Goal: Task Accomplishment & Management: Use online tool/utility

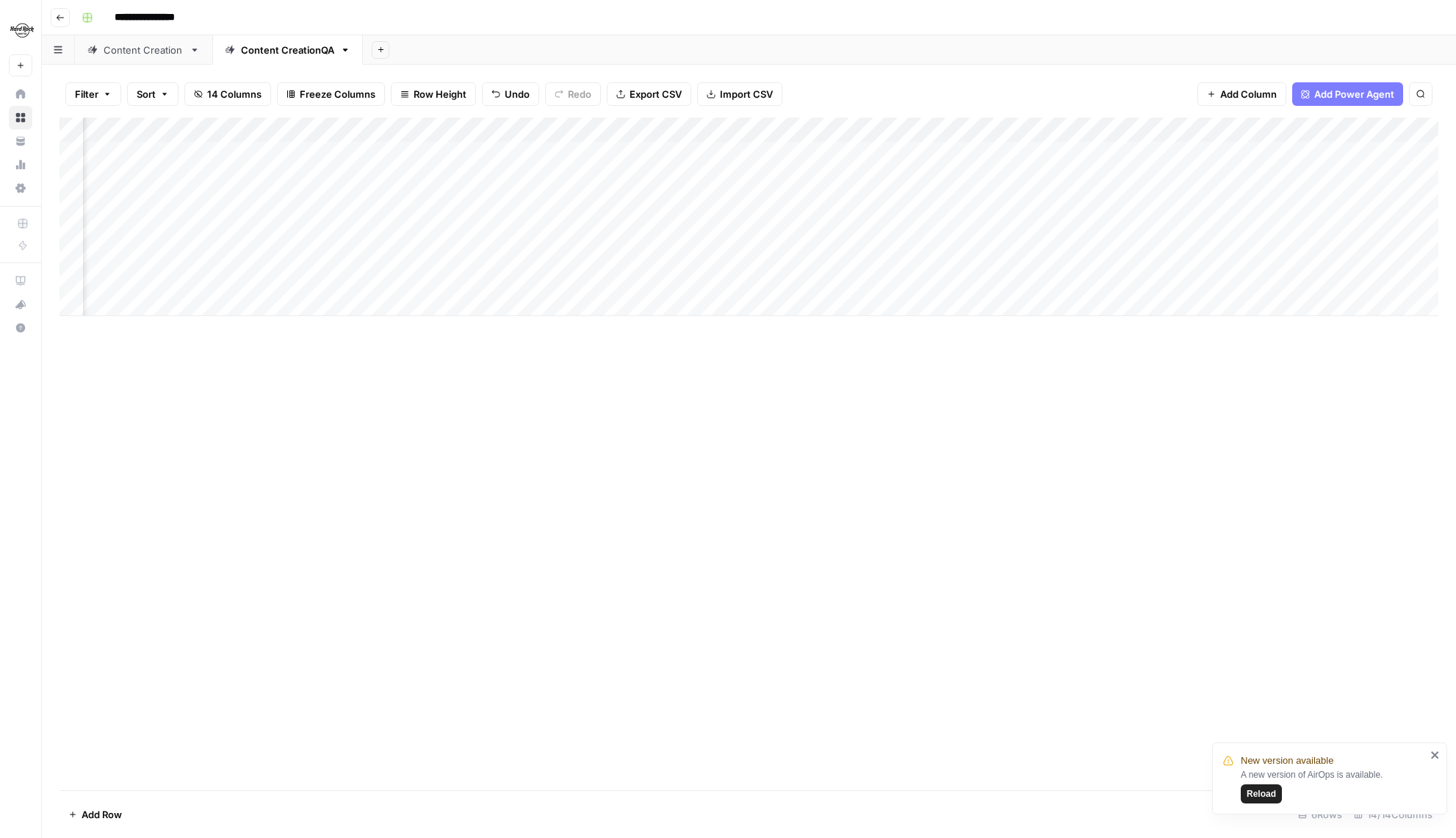
scroll to position [0, 123]
click at [60, 16] on icon "button" at bounding box center [61, 17] width 9 height 9
click at [302, 42] on div "Content CreationQA" at bounding box center [287, 50] width 93 height 15
click at [780, 152] on div "Add Column" at bounding box center [749, 217] width 1379 height 199
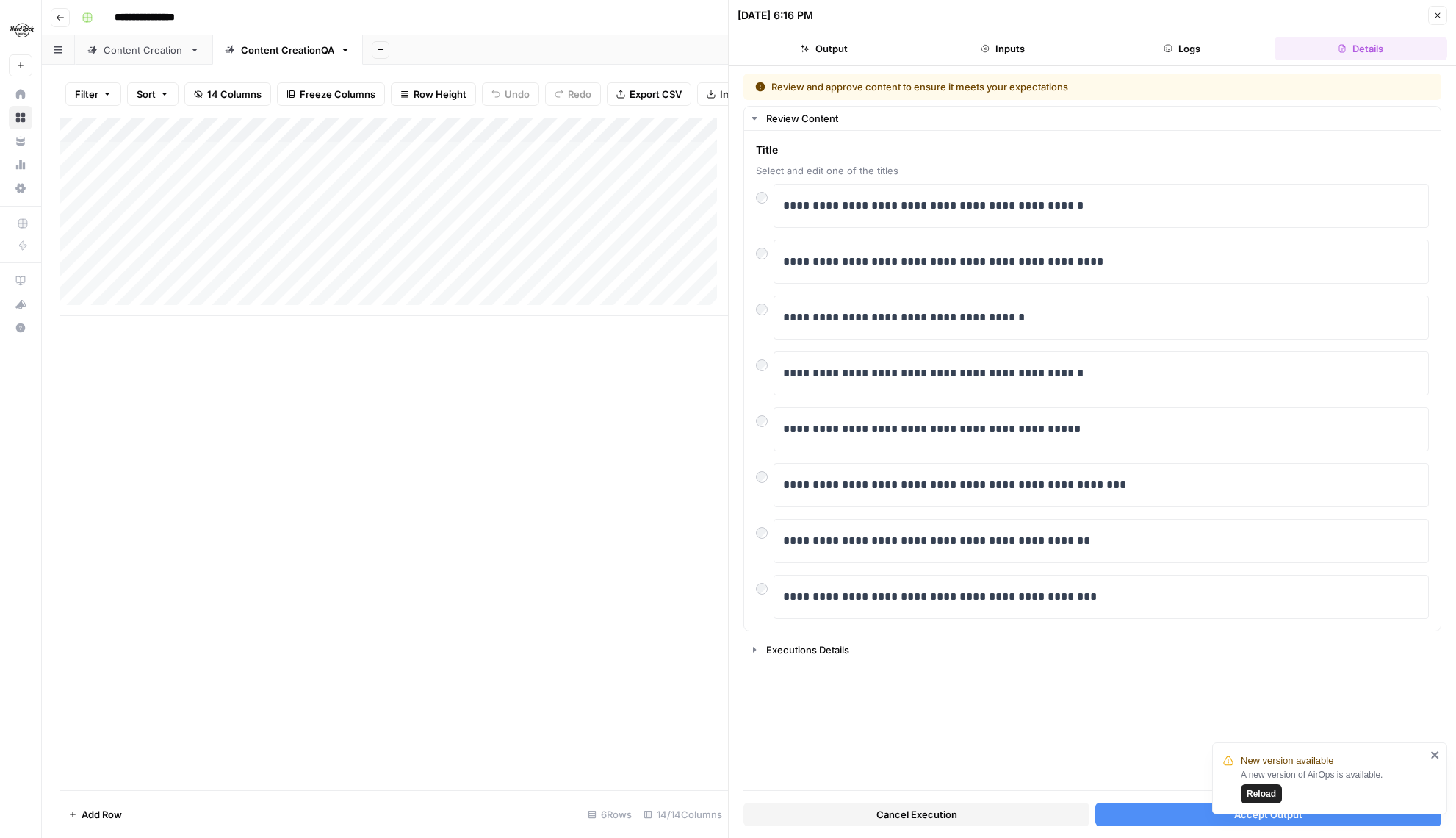
click at [1438, 13] on icon "button" at bounding box center [1438, 16] width 9 height 9
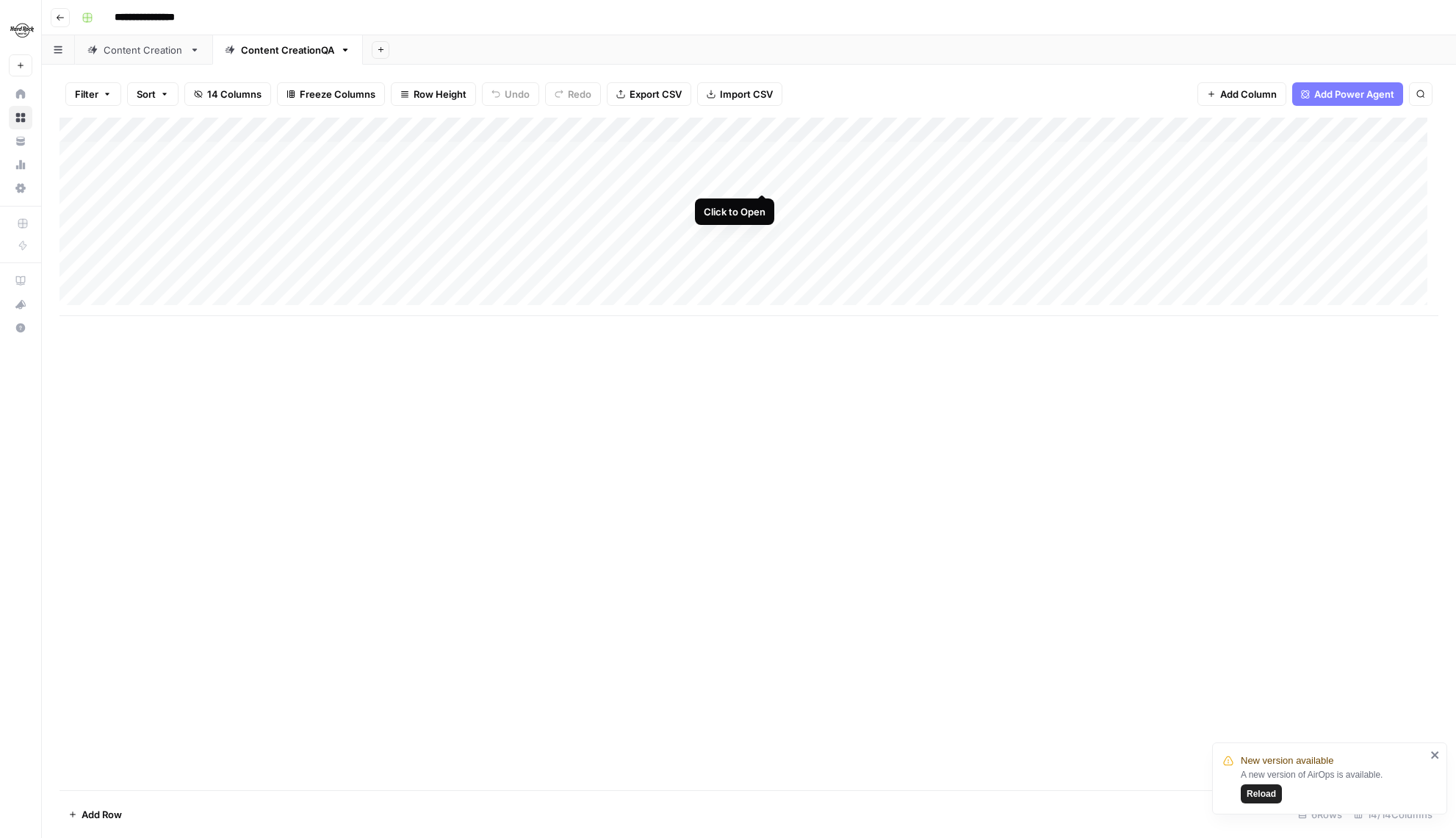
click at [764, 176] on div "Add Column" at bounding box center [749, 217] width 1379 height 199
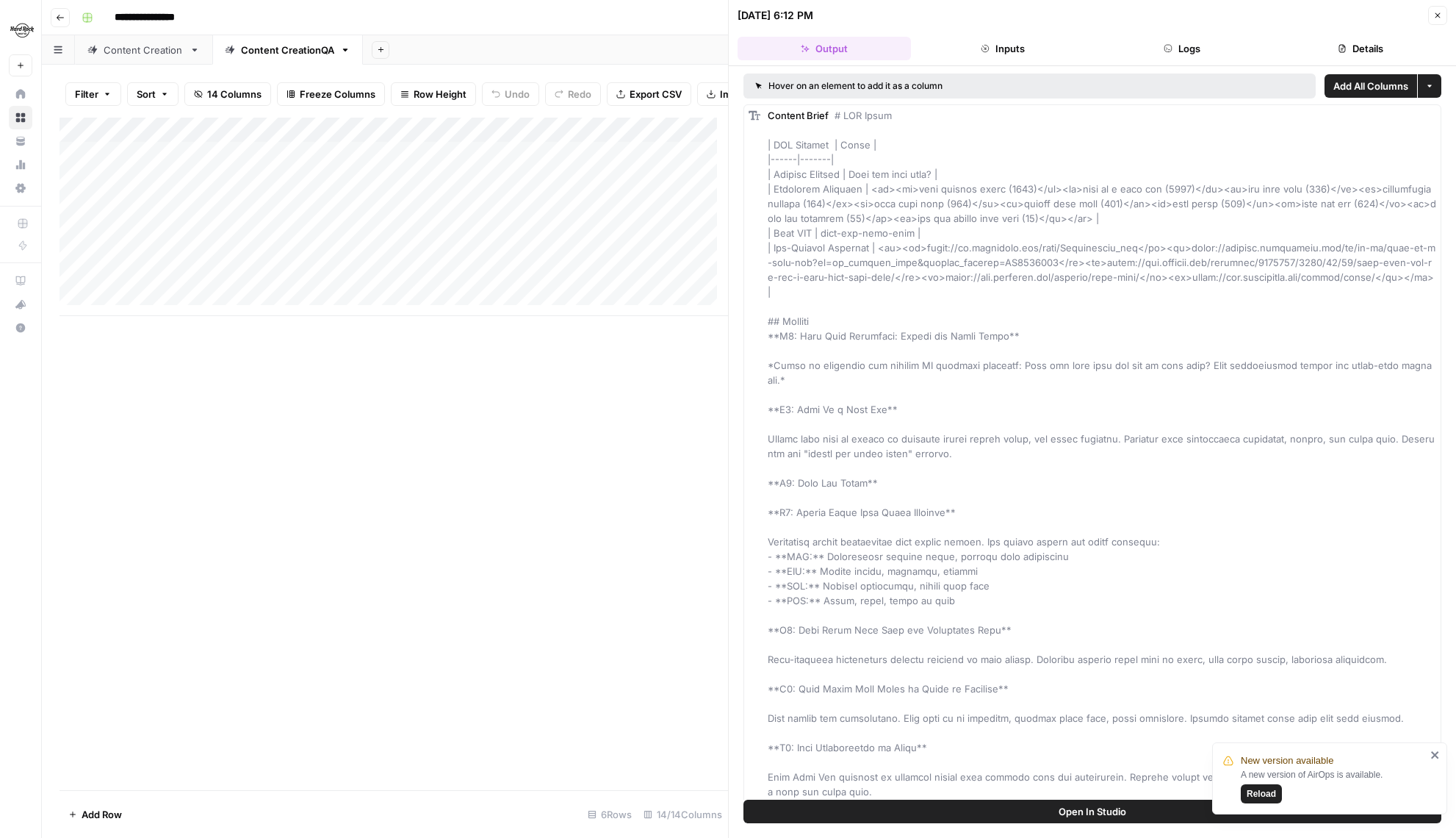
click at [1444, 17] on button "Close" at bounding box center [1438, 15] width 19 height 19
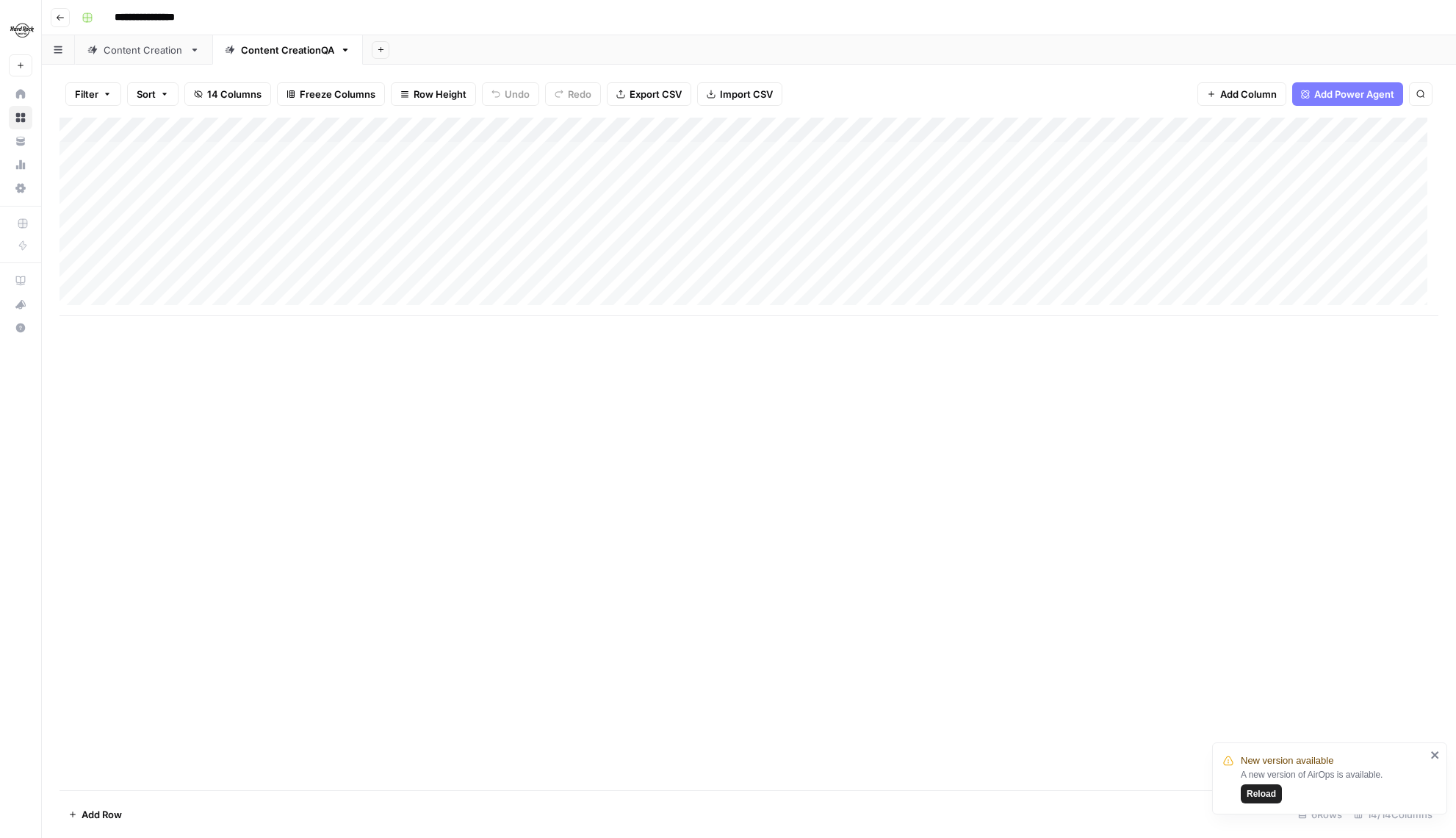
click at [766, 153] on div "Add Column" at bounding box center [749, 217] width 1379 height 199
click at [781, 152] on div "Add Column" at bounding box center [749, 217] width 1379 height 199
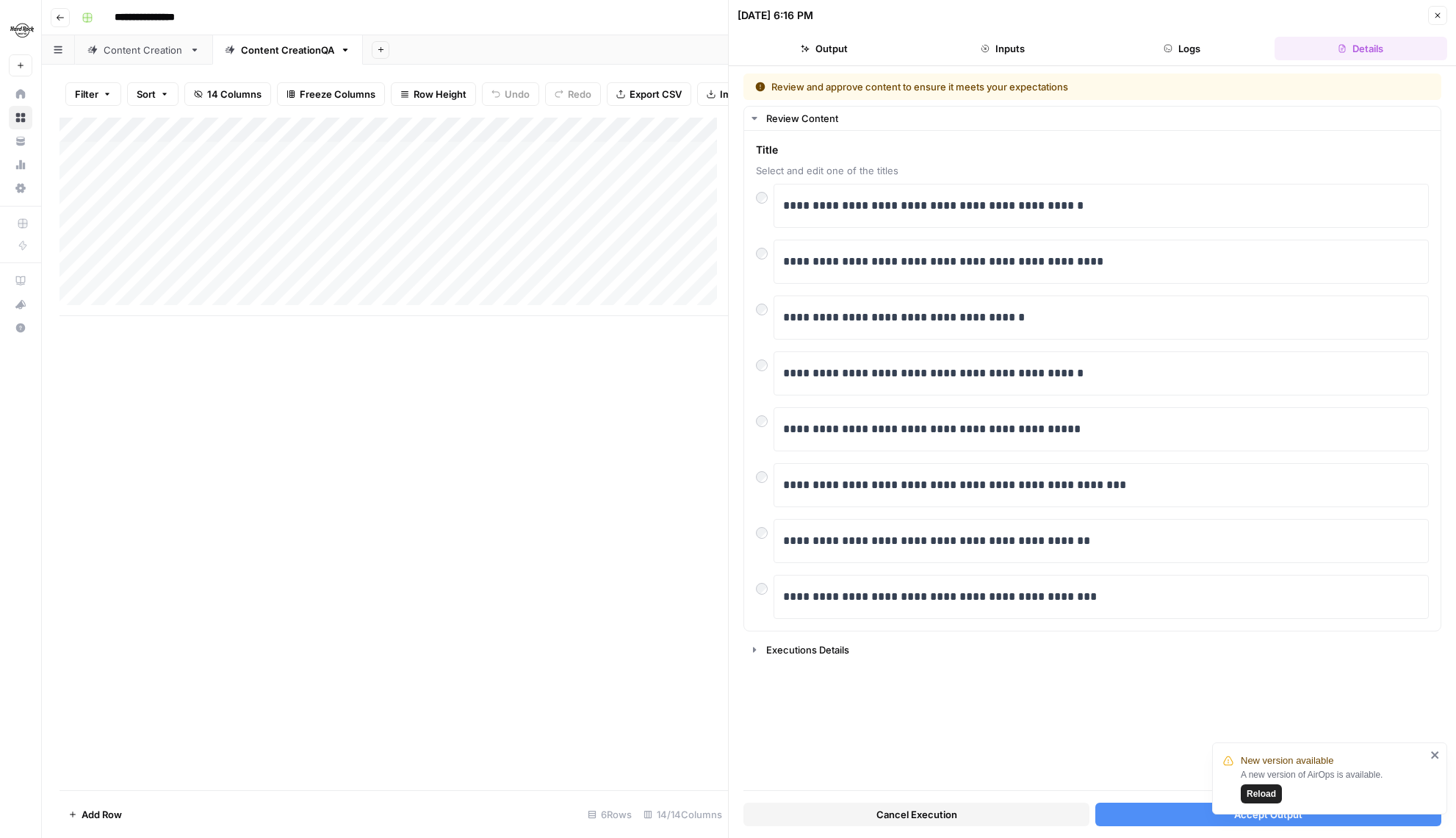
click at [1437, 15] on icon "button" at bounding box center [1438, 16] width 9 height 9
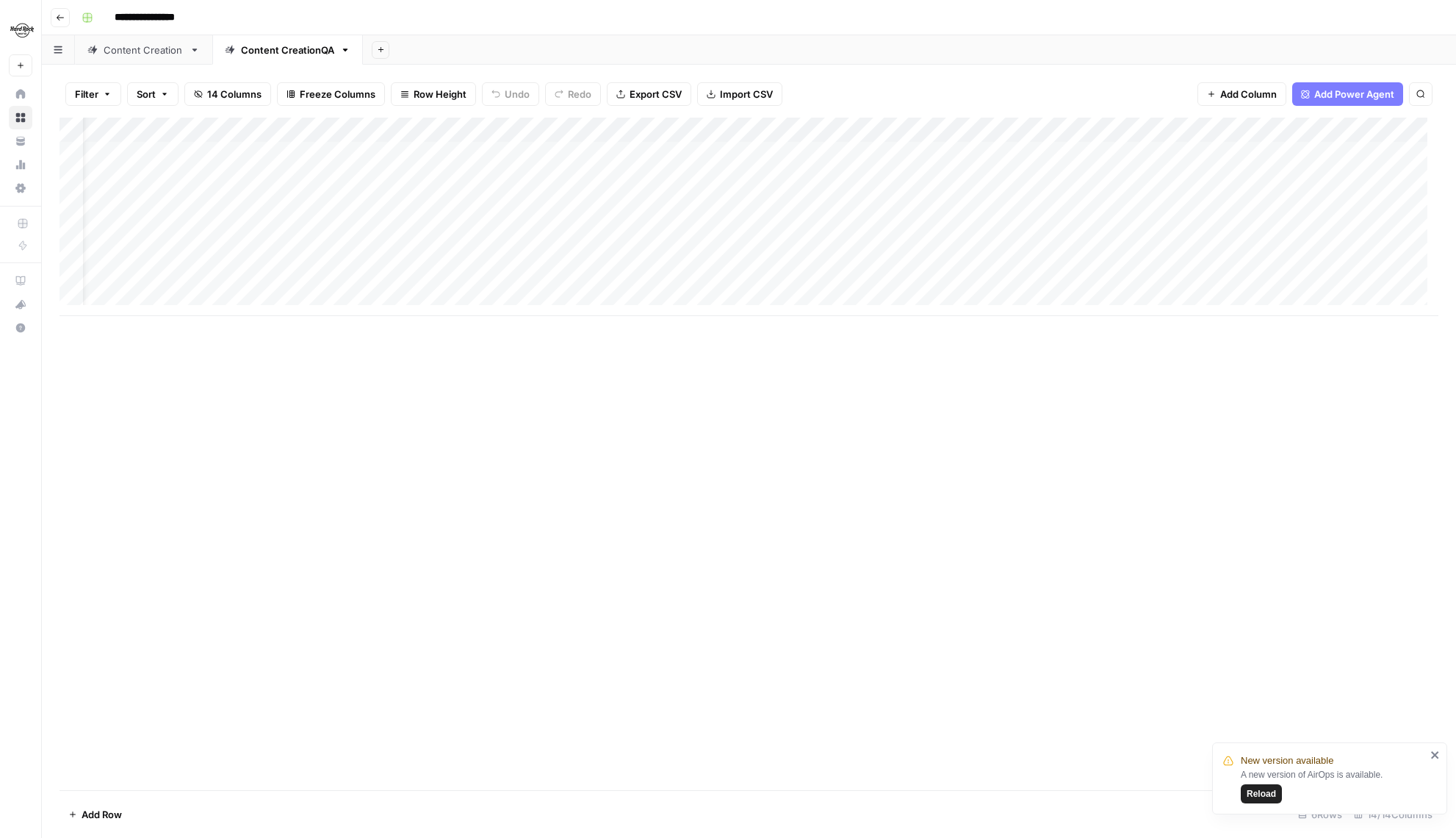
scroll to position [1, 48]
click at [947, 222] on div "Add Column" at bounding box center [749, 217] width 1379 height 199
click at [955, 199] on div "Add Column" at bounding box center [749, 217] width 1379 height 199
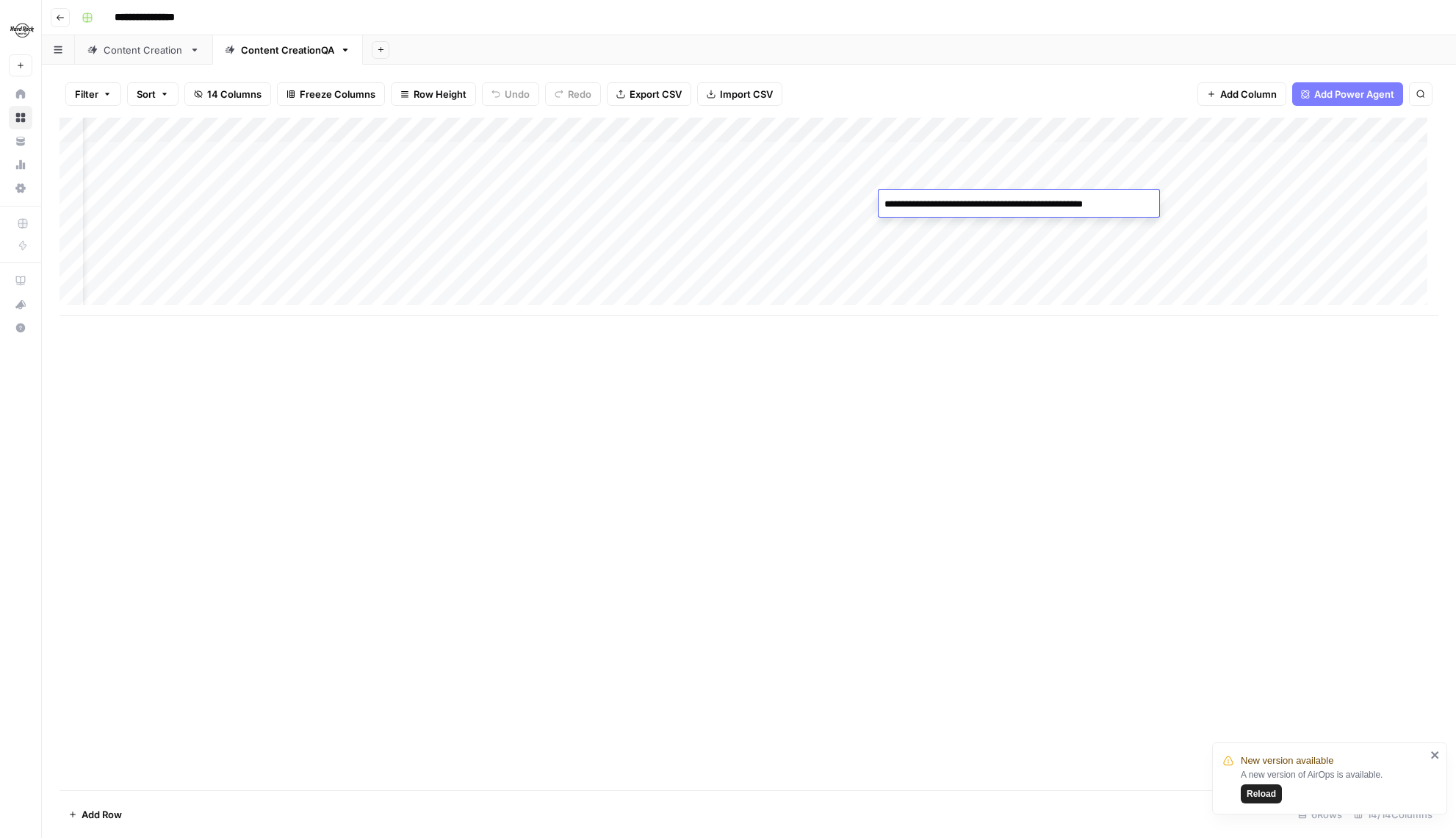
click at [735, 155] on div "Add Column" at bounding box center [749, 217] width 1379 height 199
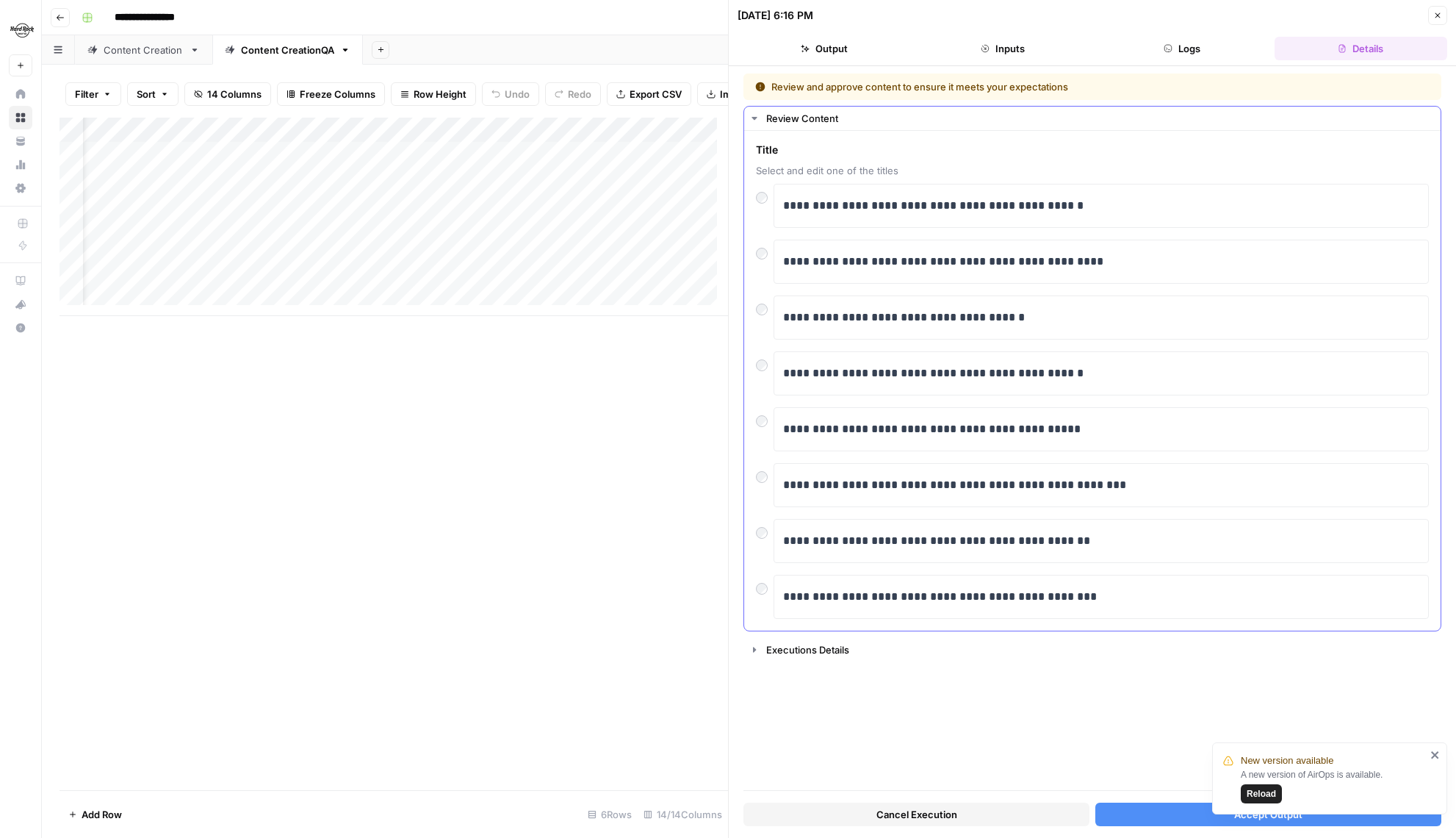
drag, startPoint x: 778, startPoint y: 206, endPoint x: 1140, endPoint y: 228, distance: 362.7
click at [1140, 228] on div "**********" at bounding box center [1093, 401] width 673 height 435
click at [1173, 818] on button "Accept Output" at bounding box center [1268, 814] width 346 height 24
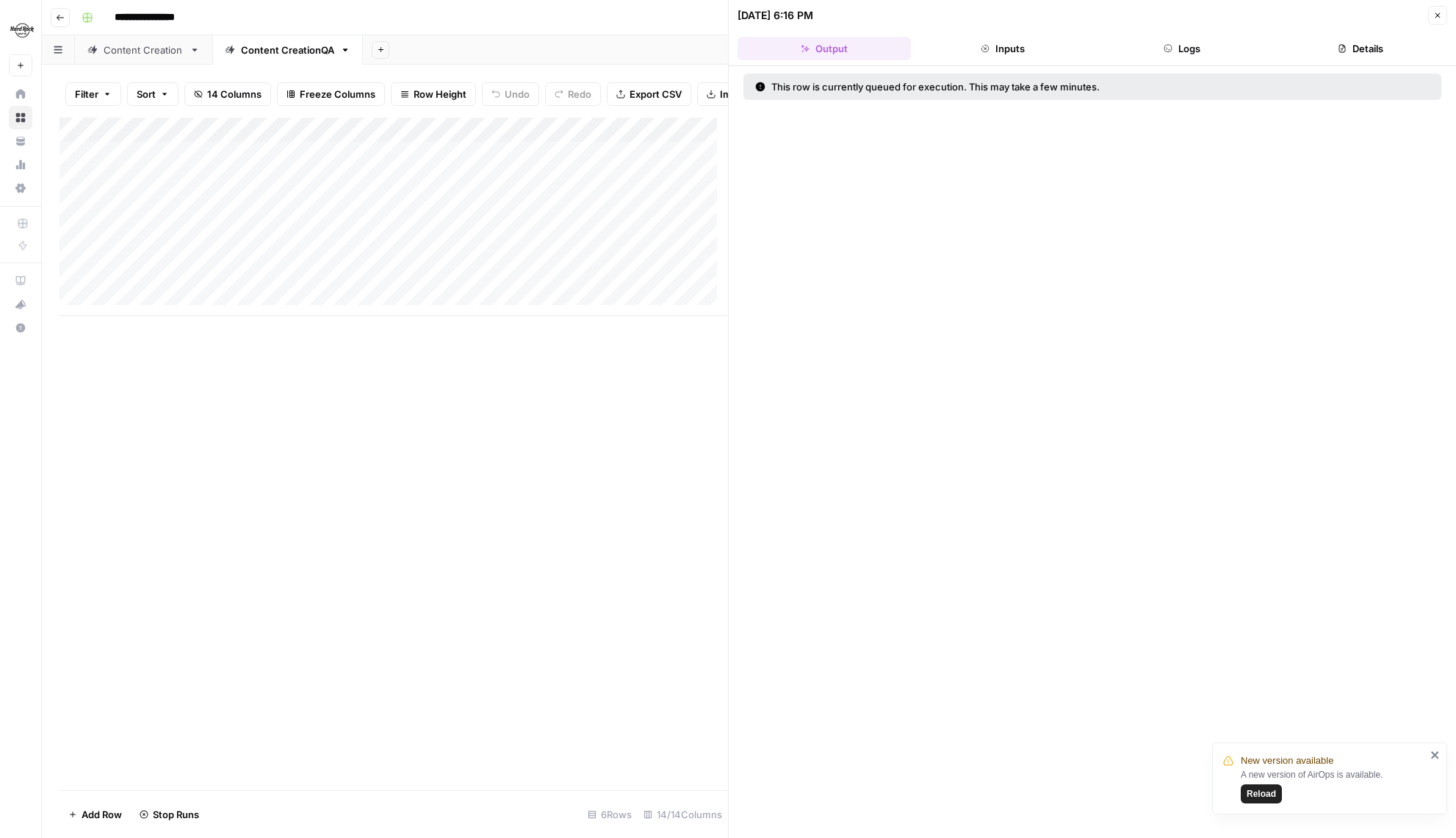
click at [1439, 8] on button "Close" at bounding box center [1438, 15] width 19 height 19
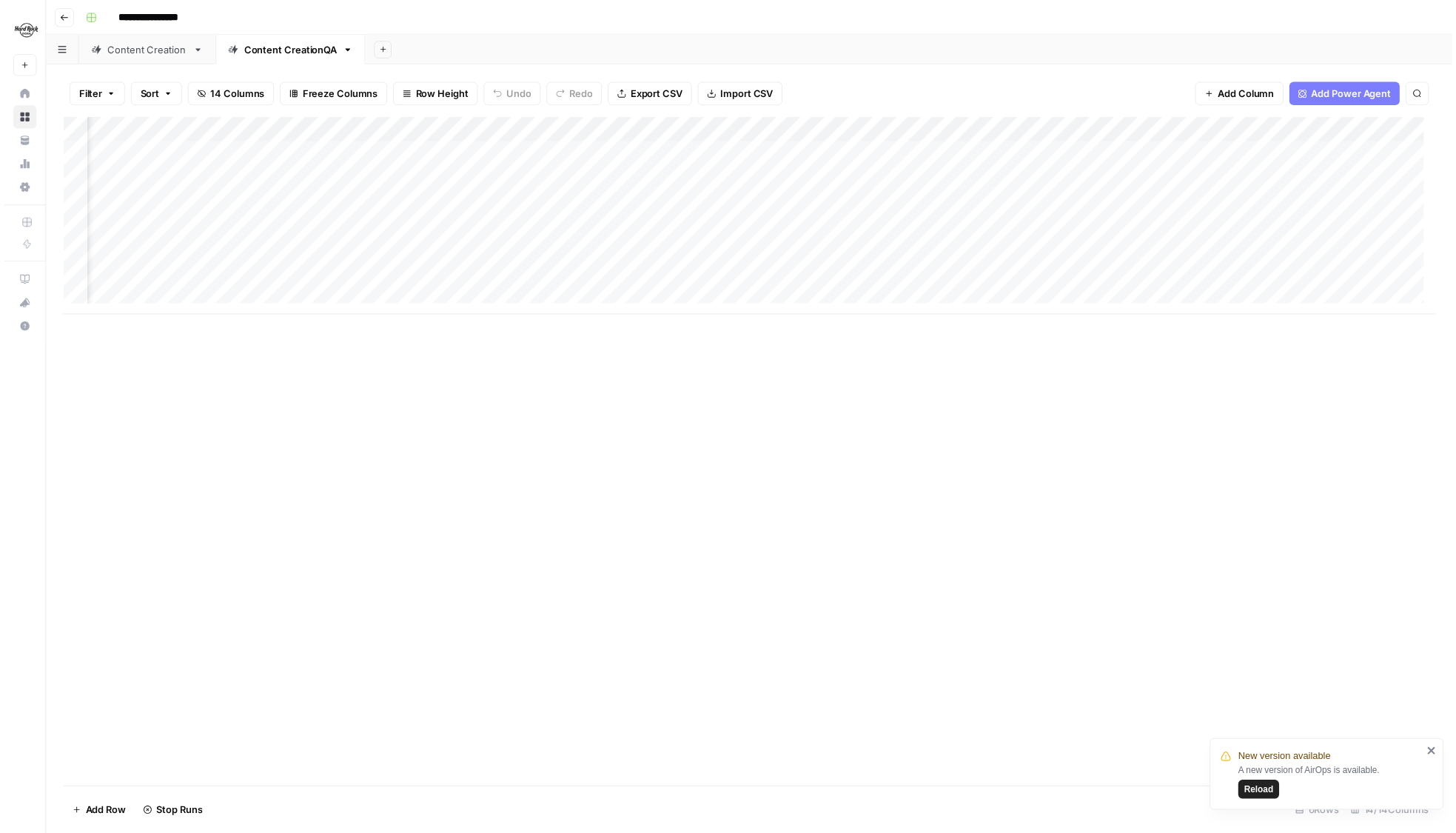
scroll to position [1, 637]
click at [1210, 179] on div "Add Column" at bounding box center [754, 219] width 1389 height 200
click at [1096, 211] on div "Add Column" at bounding box center [754, 219] width 1389 height 200
click at [1095, 230] on div "Add Column" at bounding box center [754, 219] width 1389 height 200
click at [57, 17] on icon "button" at bounding box center [61, 18] width 7 height 6
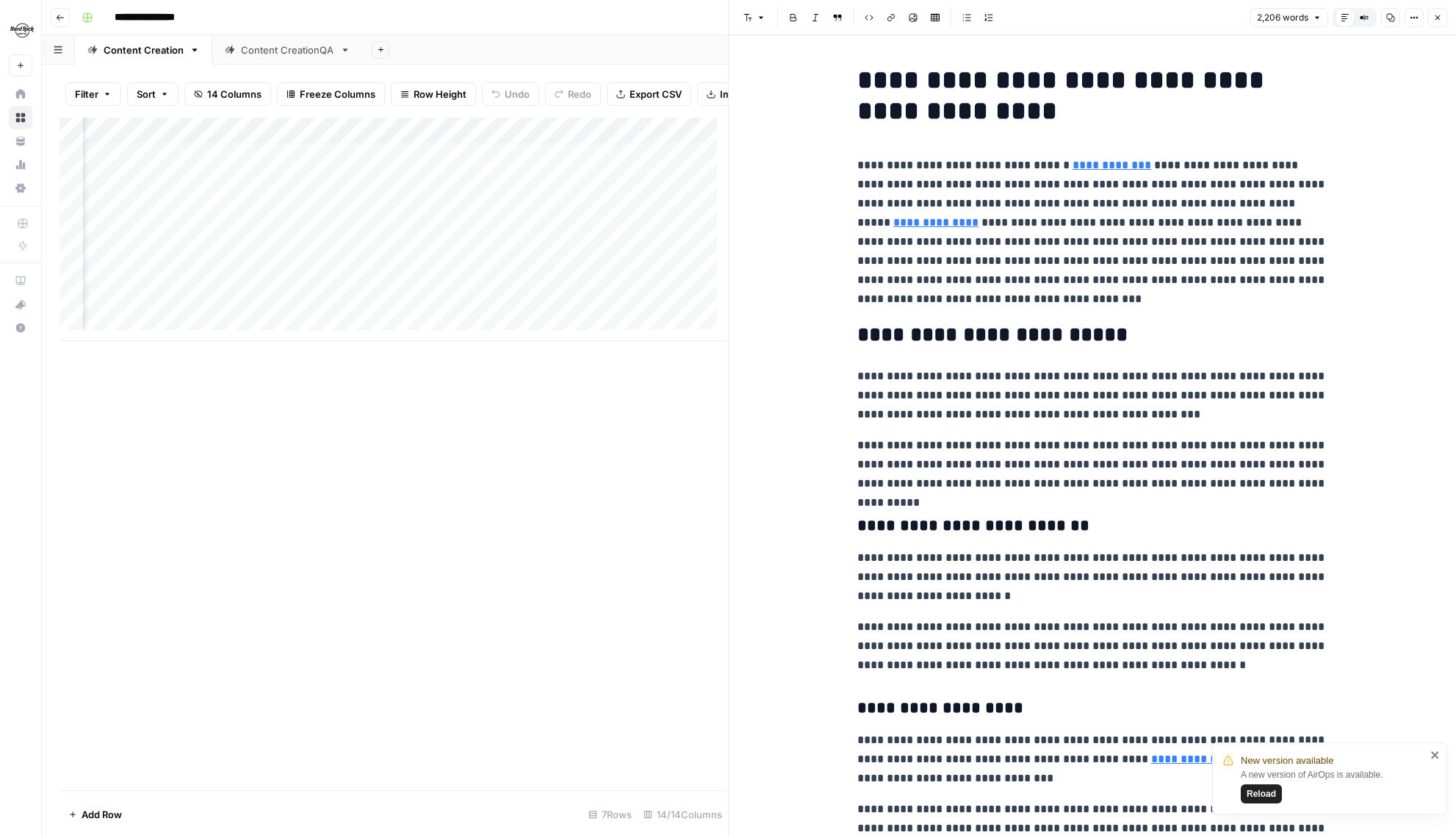
scroll to position [11, 0]
click at [1436, 17] on icon "button" at bounding box center [1438, 17] width 9 height 9
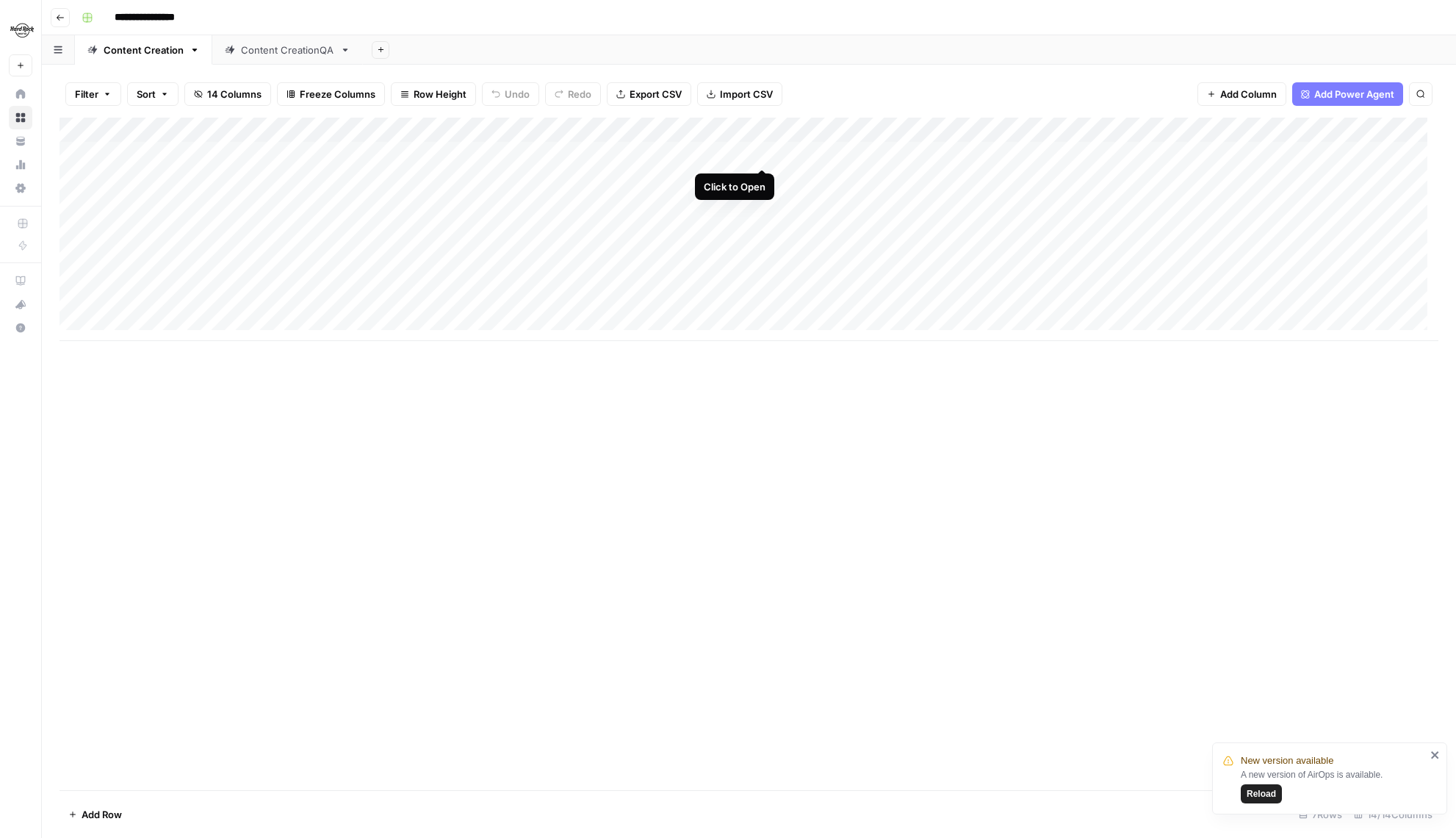
click at [765, 149] on div "Add Column" at bounding box center [749, 229] width 1379 height 224
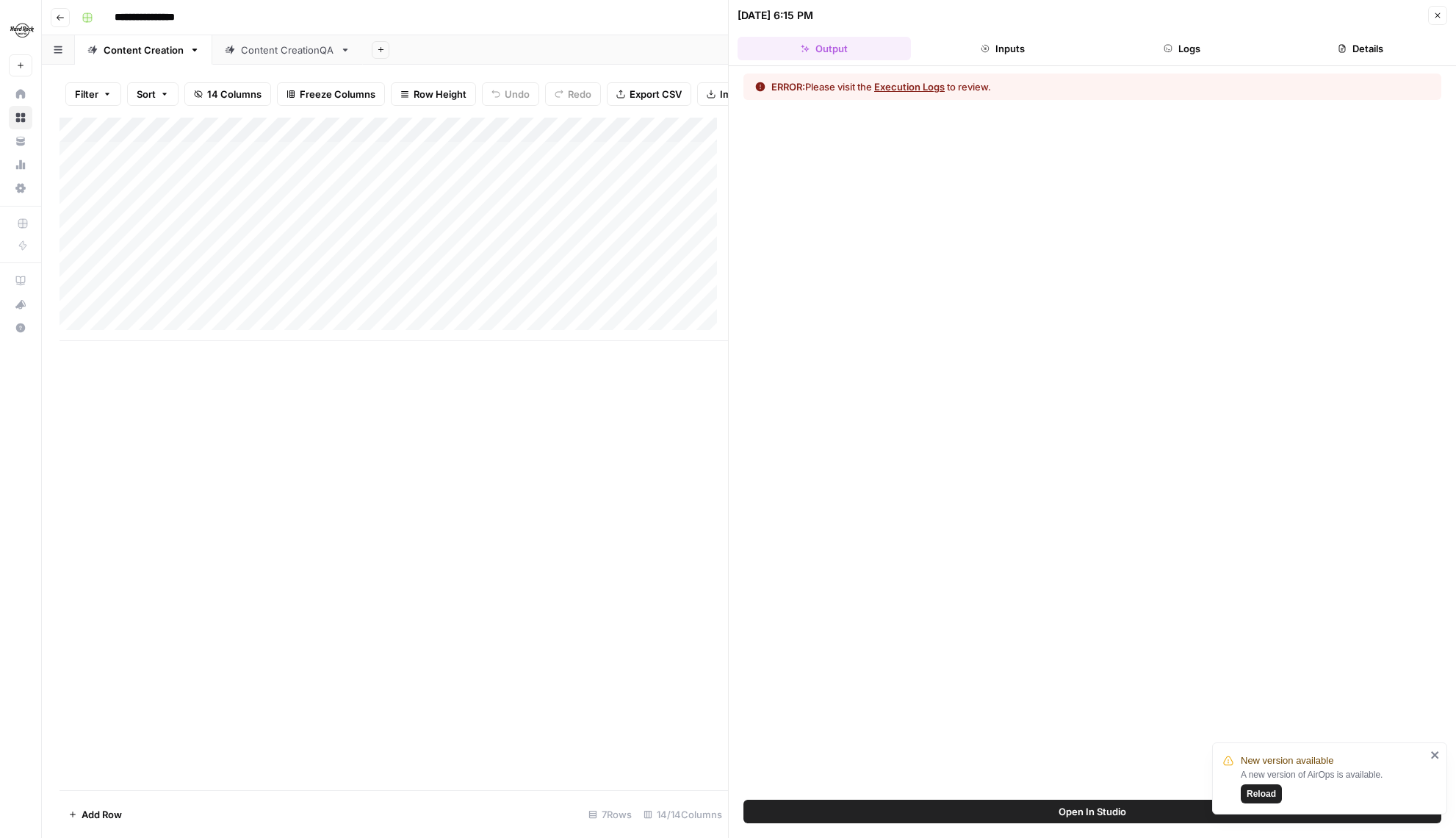
drag, startPoint x: 738, startPoint y: 13, endPoint x: 801, endPoint y: 13, distance: 63.0
click at [801, 13] on div "[DATE] 6:15 PM" at bounding box center [775, 16] width 75 height 15
click at [848, 17] on div "[DATE] 6:15 PM" at bounding box center [1081, 16] width 686 height 15
click at [1441, 17] on icon "button" at bounding box center [1438, 16] width 9 height 9
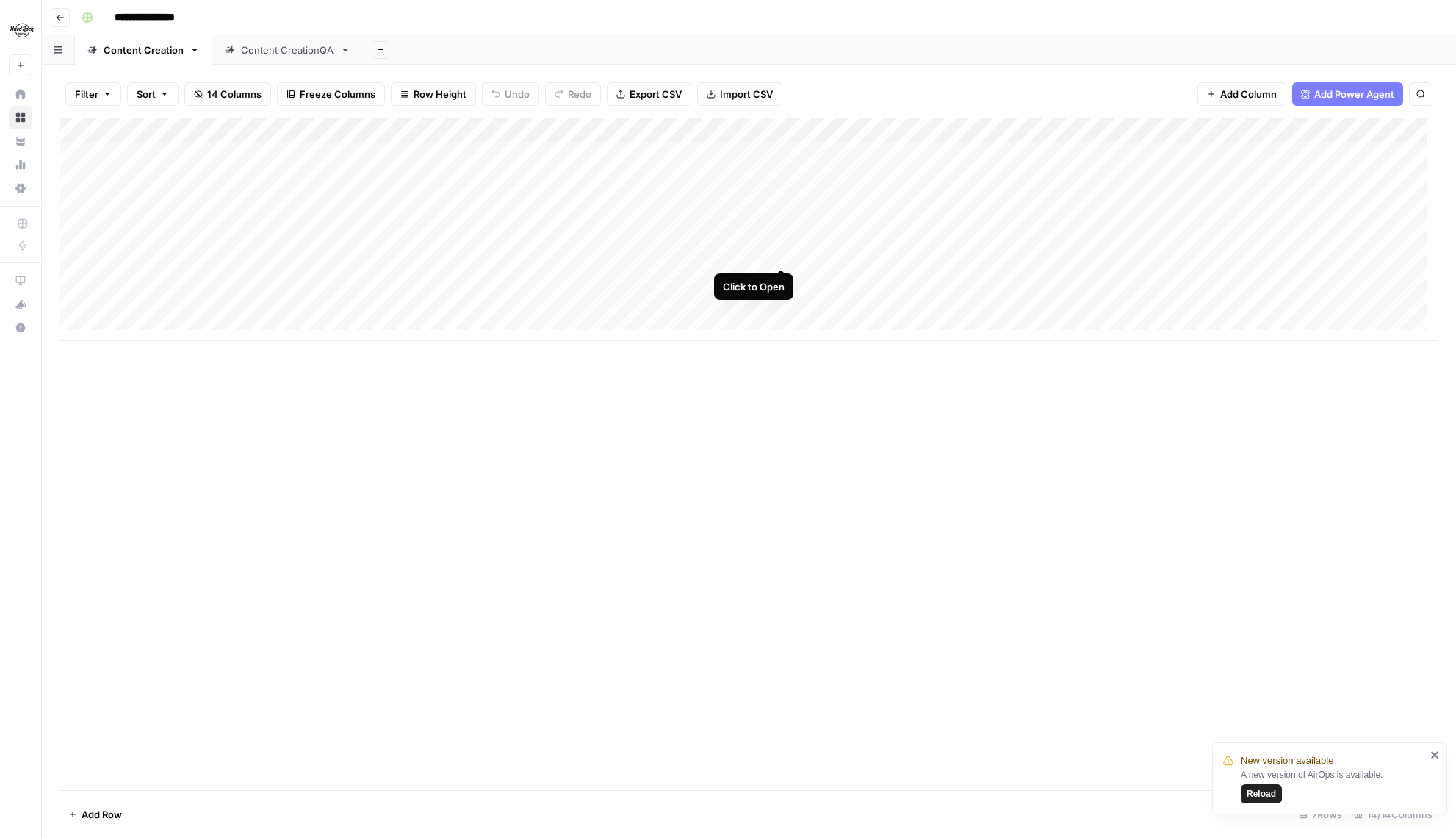
click at [786, 254] on div "Add Column" at bounding box center [749, 229] width 1379 height 224
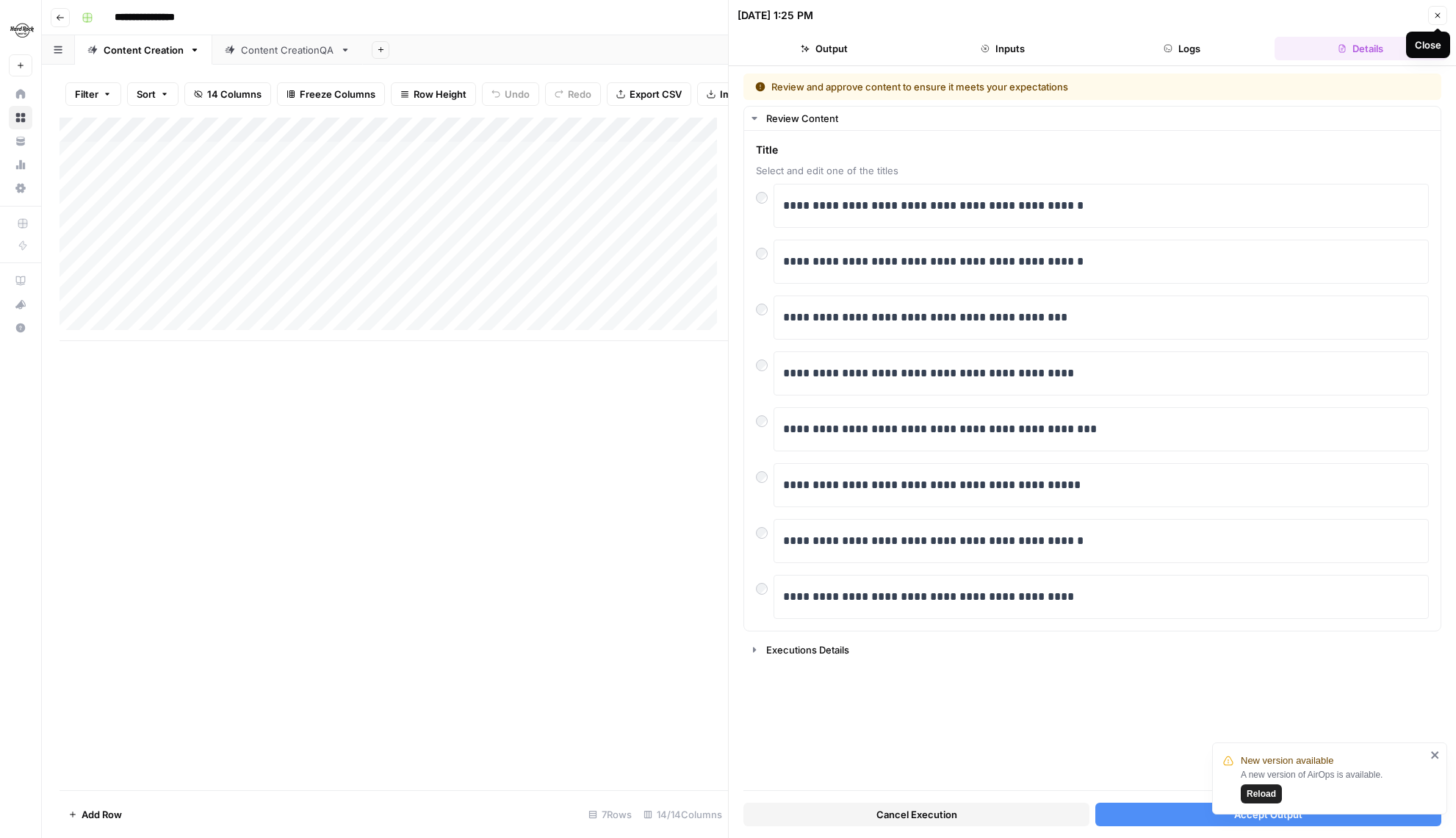
click at [1444, 15] on button "Close" at bounding box center [1438, 15] width 19 height 19
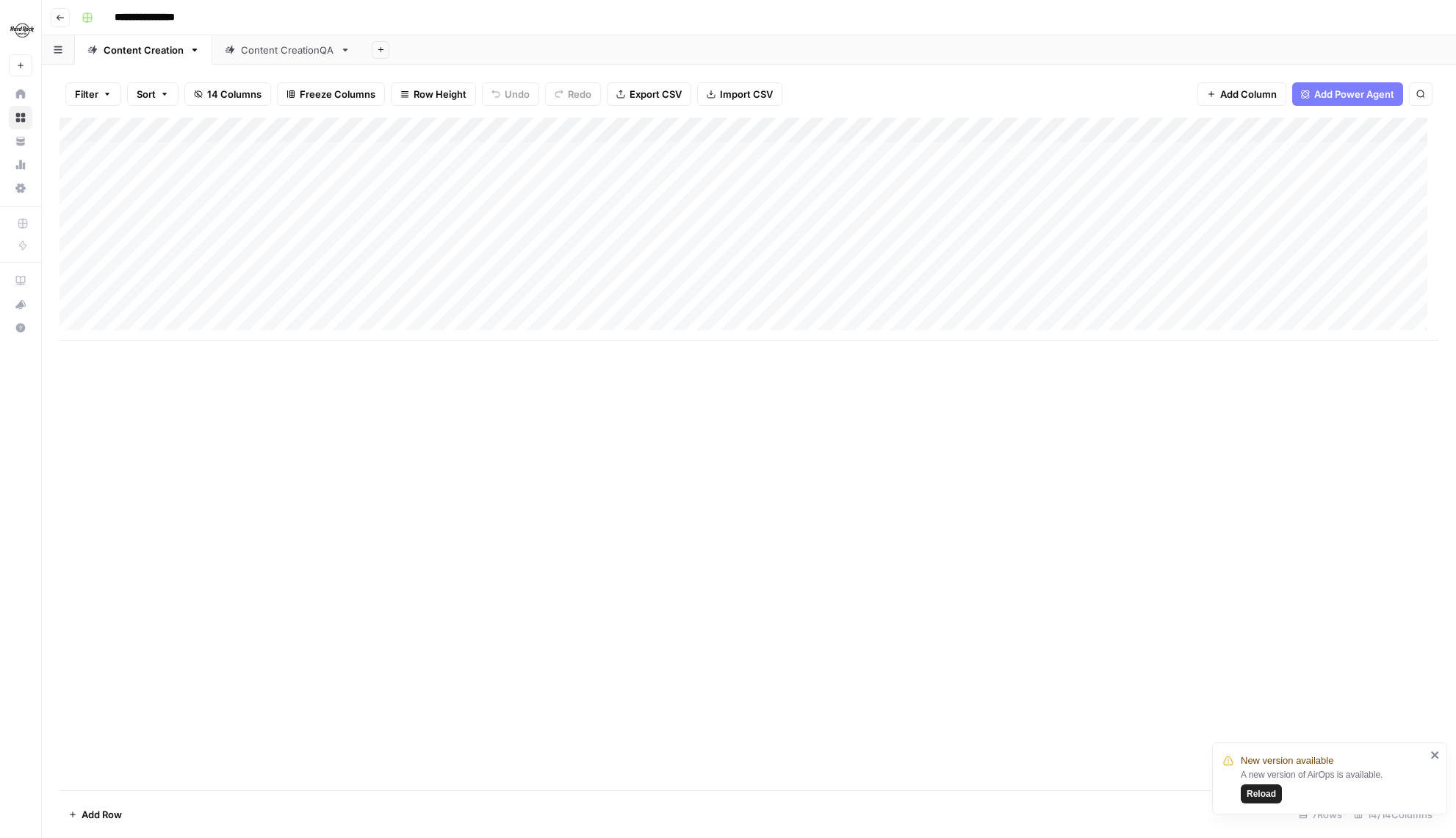
click at [50, 17] on header "**********" at bounding box center [750, 17] width 1415 height 35
click at [62, 17] on icon "button" at bounding box center [61, 17] width 7 height 6
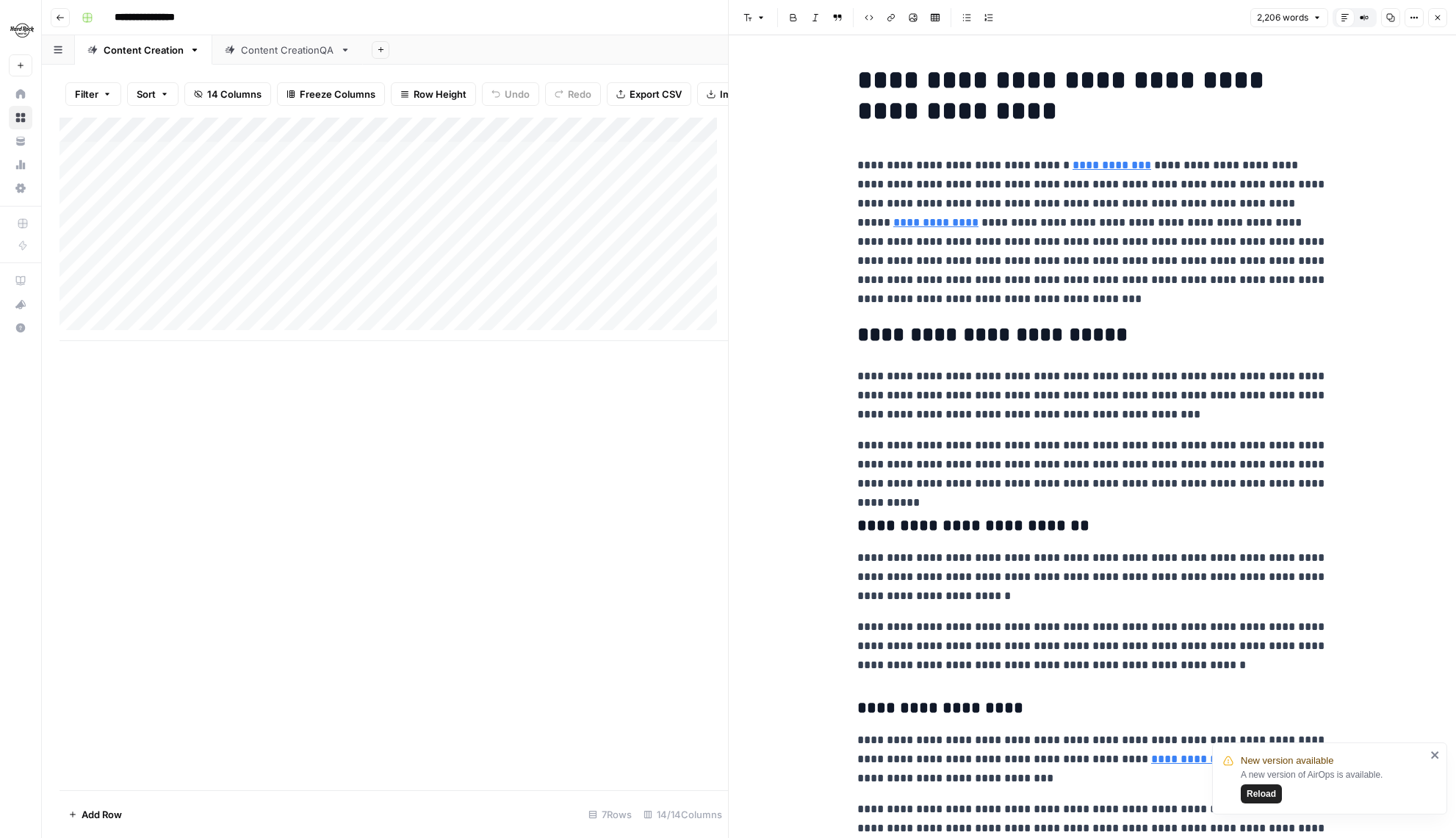
click at [65, 20] on button "Go back" at bounding box center [60, 17] width 19 height 19
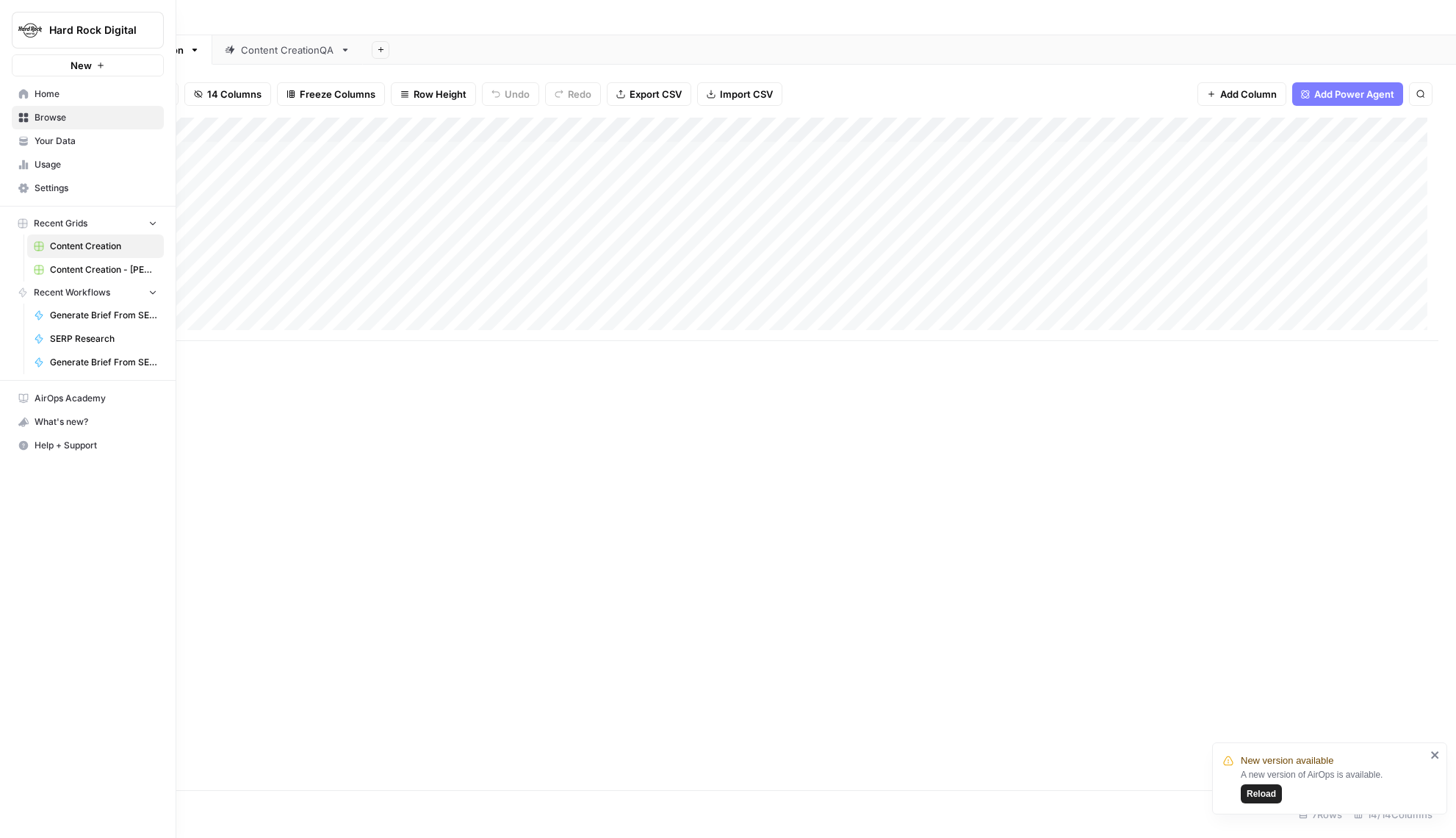
click at [25, 118] on icon at bounding box center [24, 118] width 9 height 9
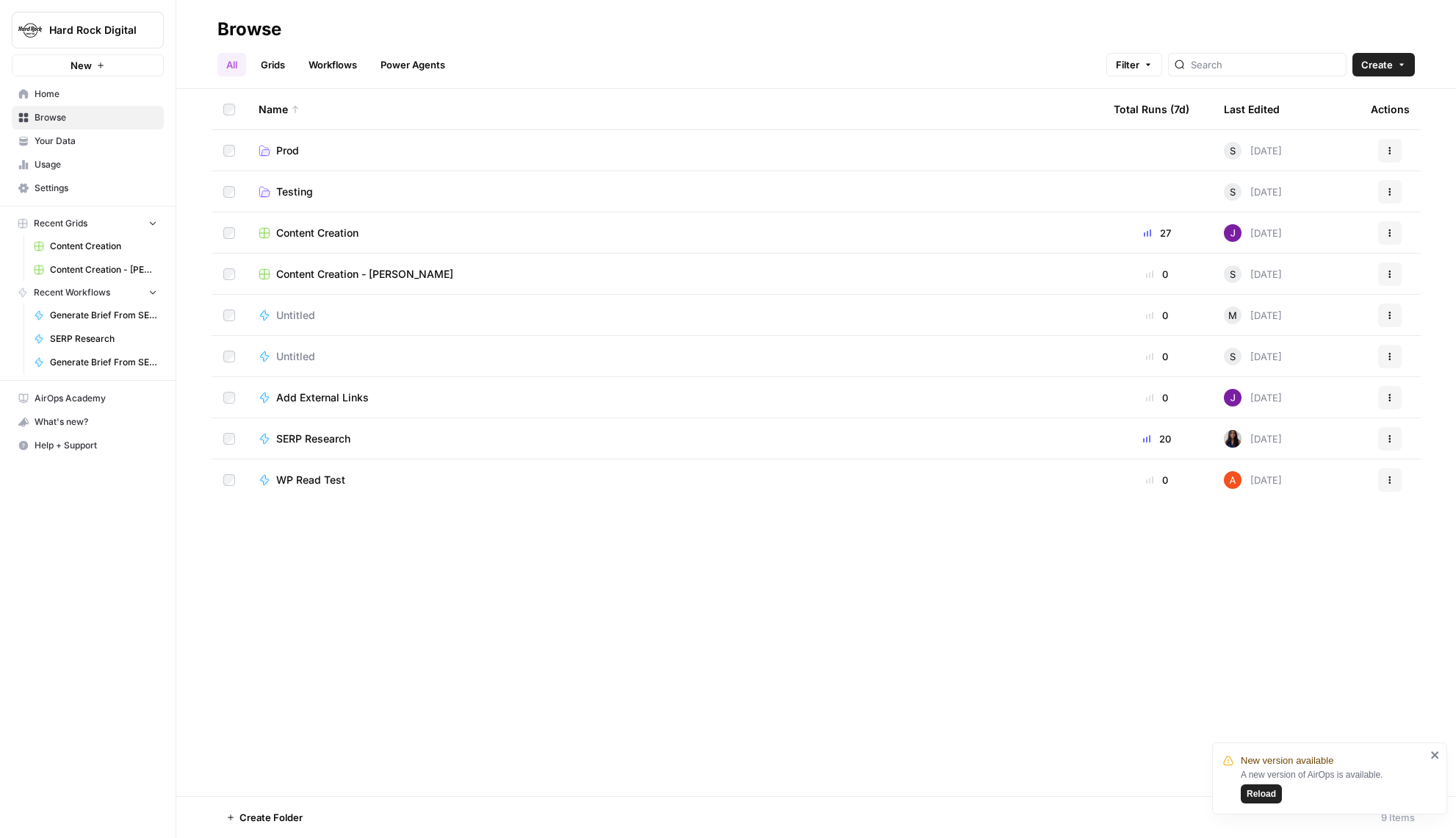
click at [80, 137] on span "Your Data" at bounding box center [96, 141] width 122 height 13
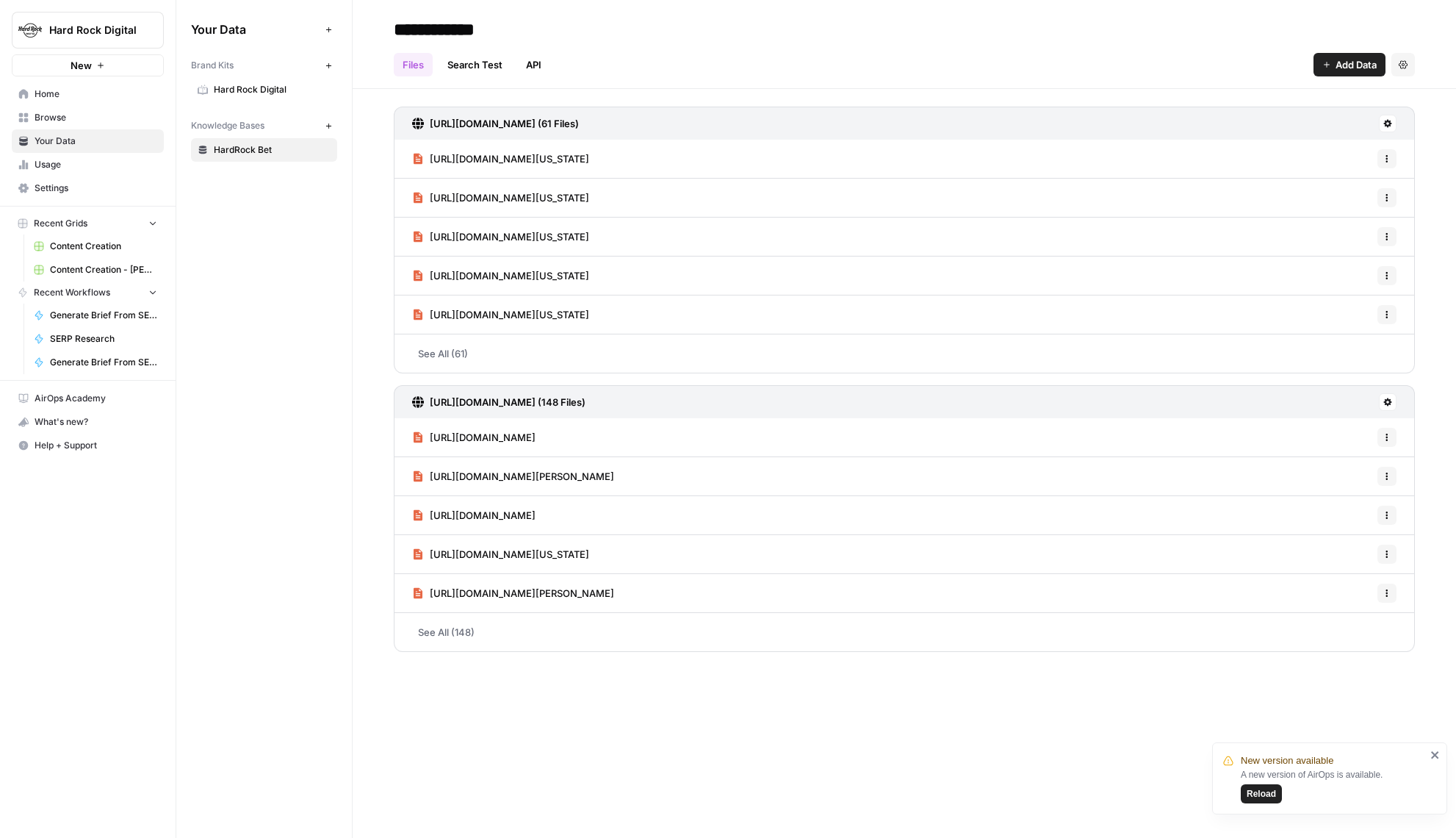
click at [212, 75] on div "Brand Kits New" at bounding box center [264, 65] width 146 height 25
click at [224, 86] on span "Hard Rock Digital" at bounding box center [271, 89] width 117 height 13
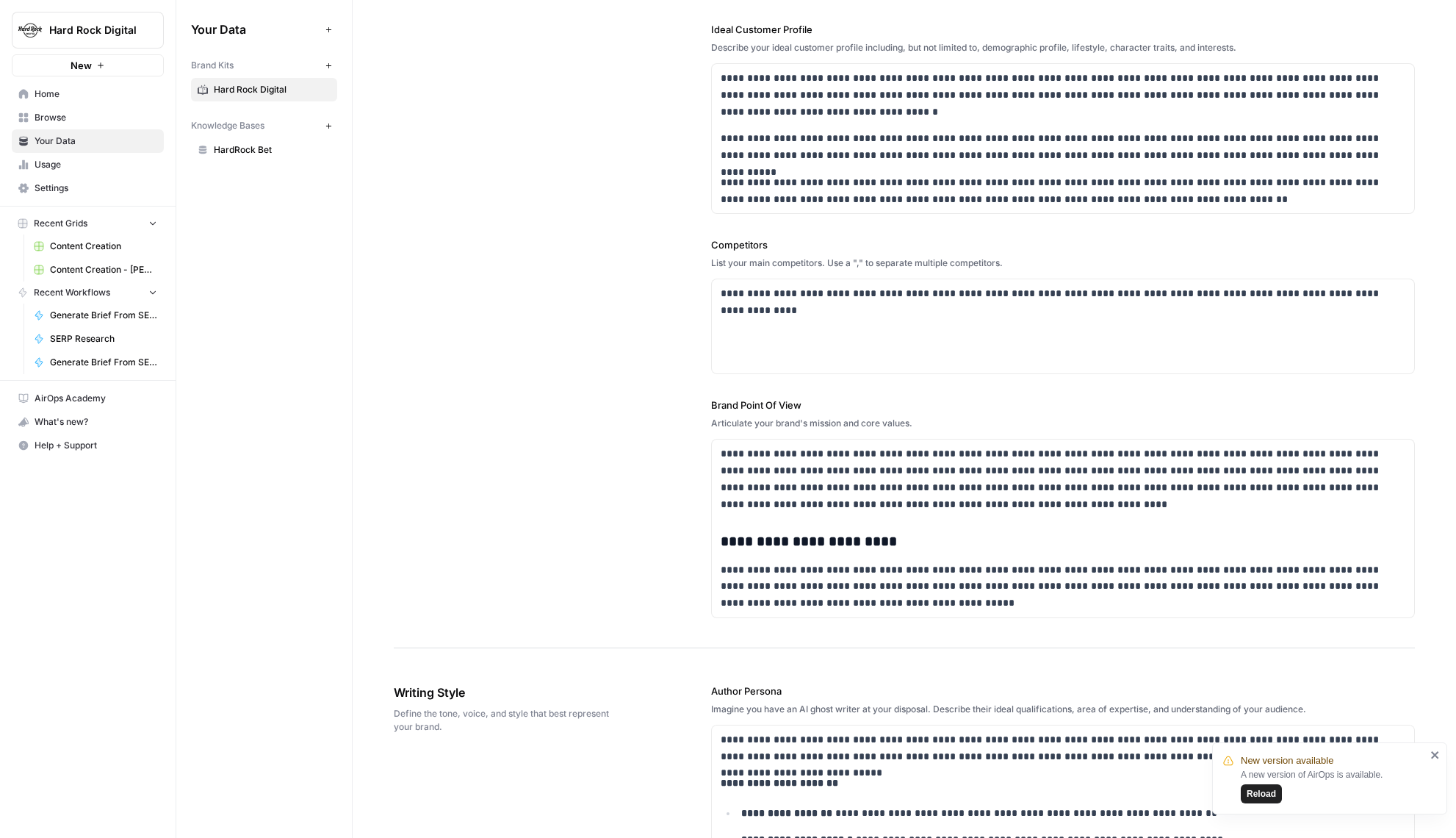
scroll to position [422, 0]
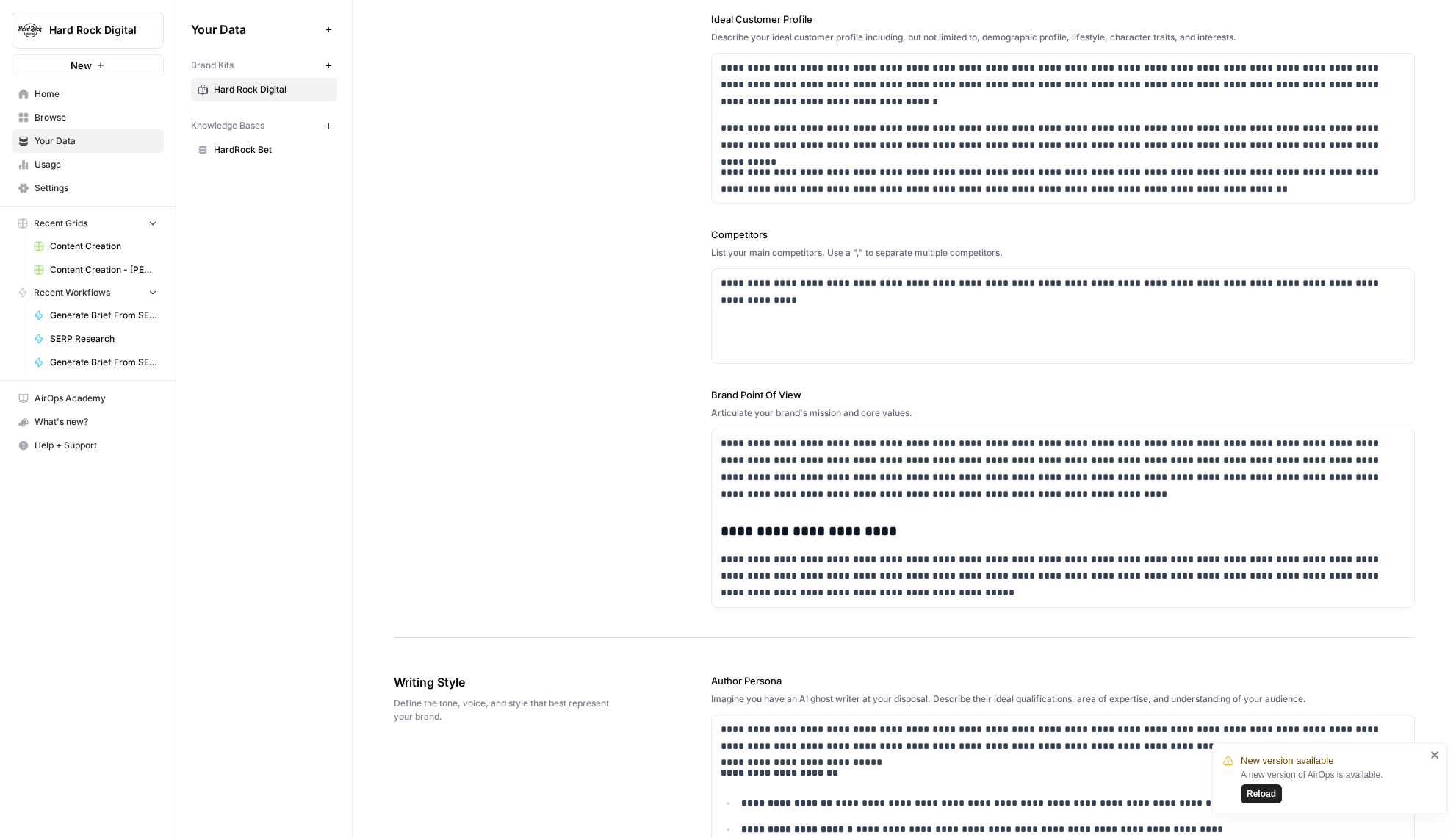
click at [64, 124] on link "Browse" at bounding box center [87, 118] width 152 height 24
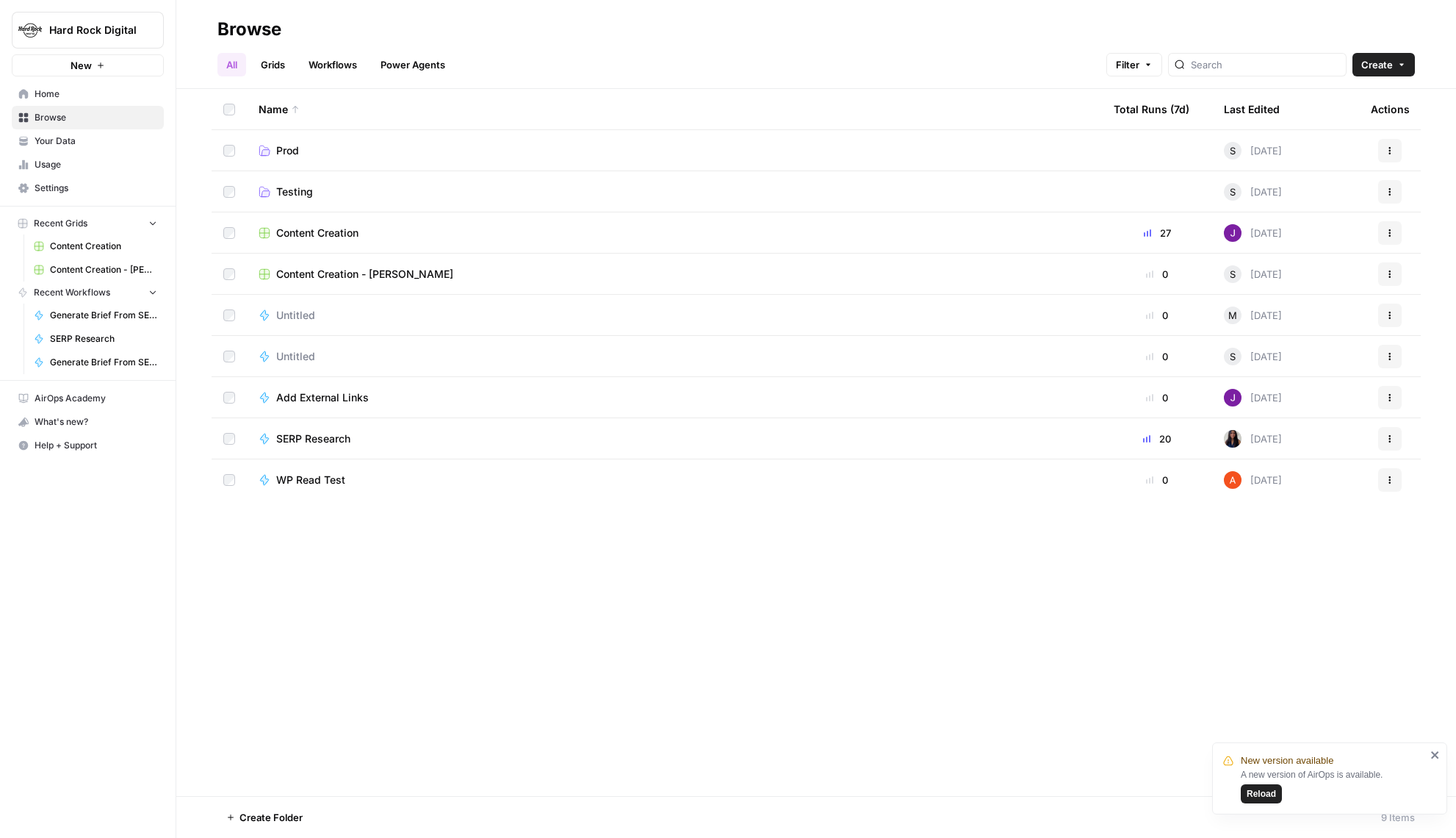
click at [334, 66] on link "Workflows" at bounding box center [333, 65] width 66 height 24
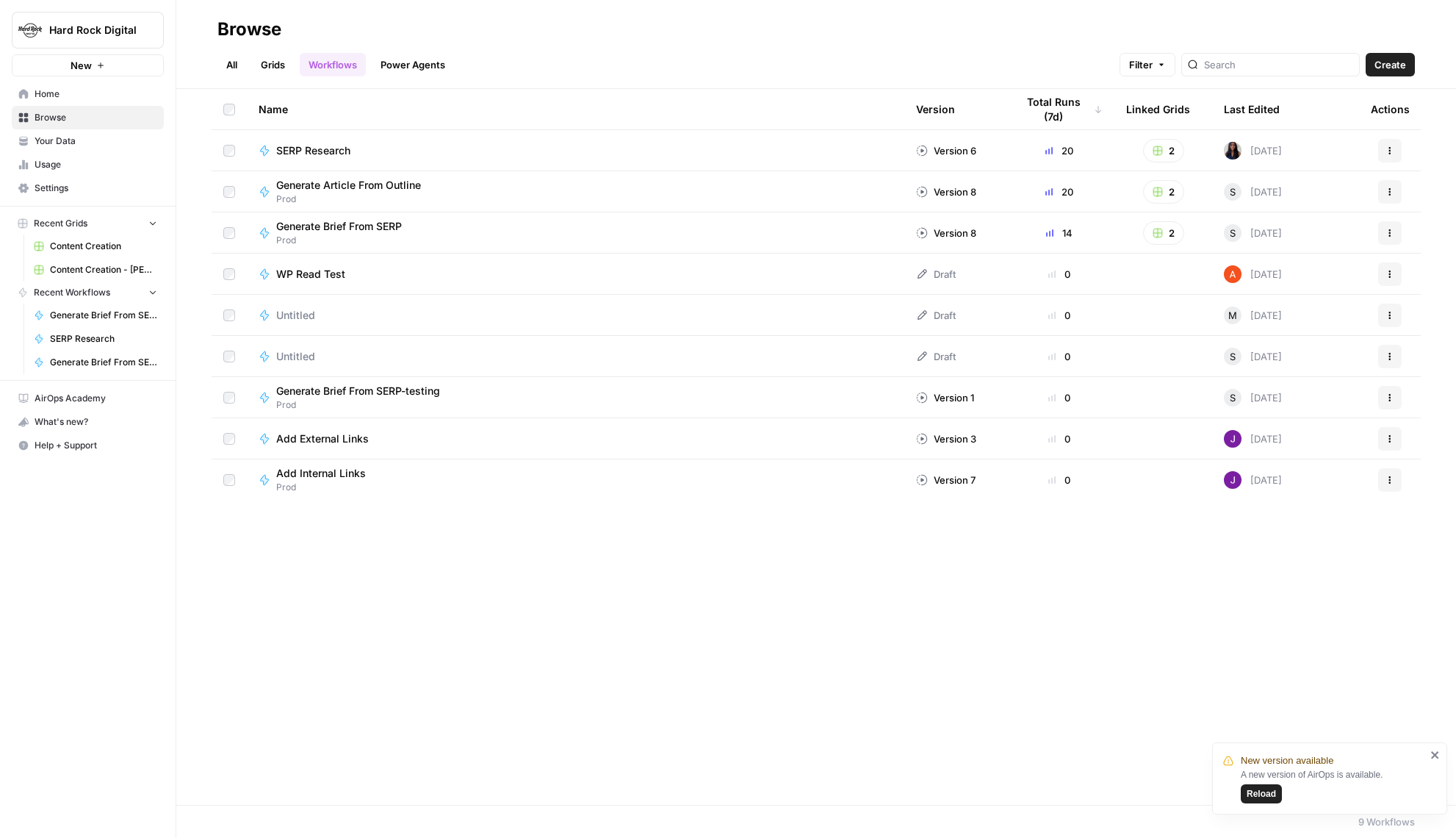
click at [403, 392] on span "Generate Brief From SERP-testing" at bounding box center [358, 391] width 164 height 15
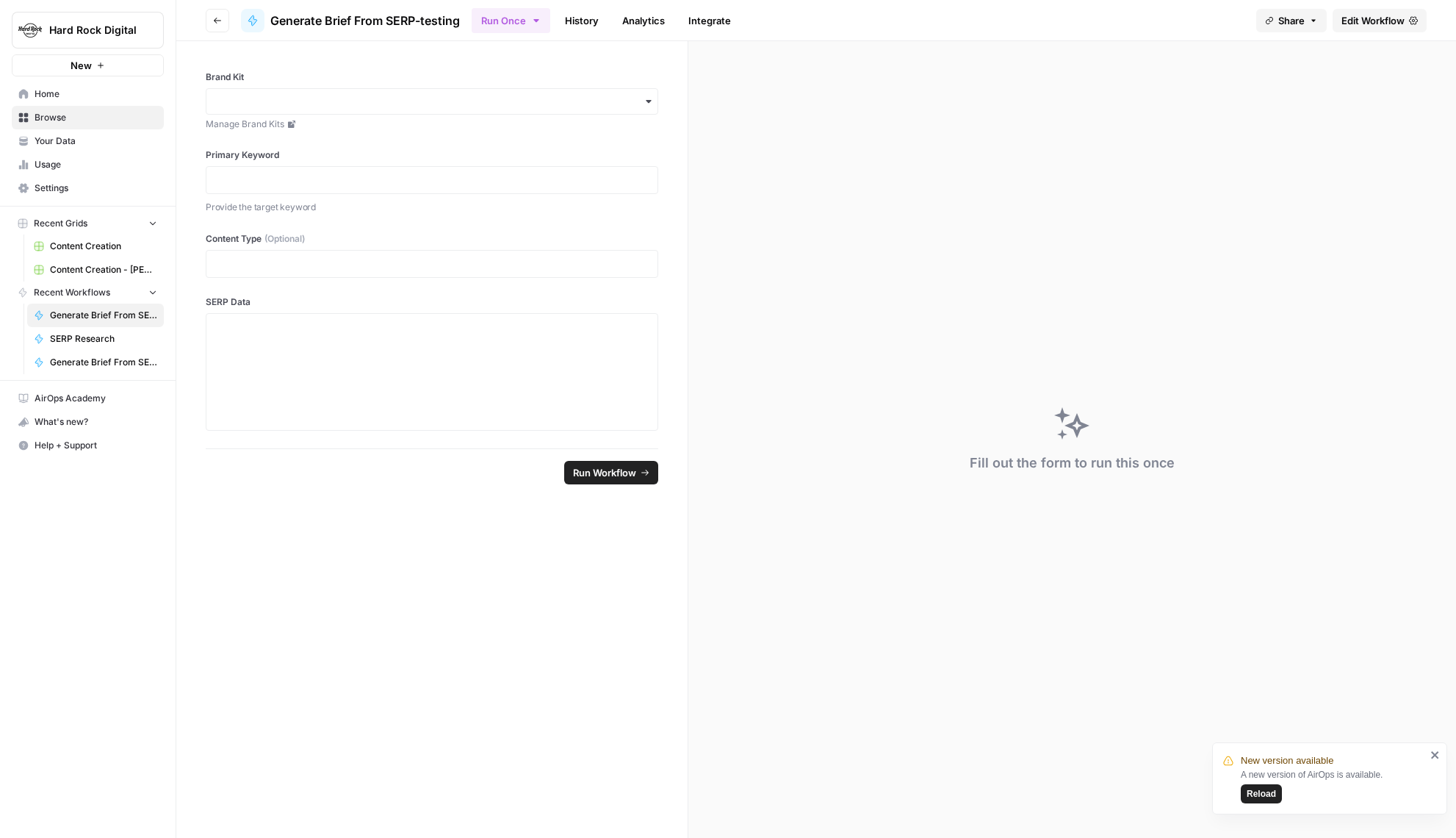
click at [221, 34] on header "Go back Generate Brief From SERP-testing Run Once History Analytics Integrate S…" at bounding box center [817, 20] width 1280 height 41
click at [219, 28] on button "Go back" at bounding box center [218, 21] width 24 height 24
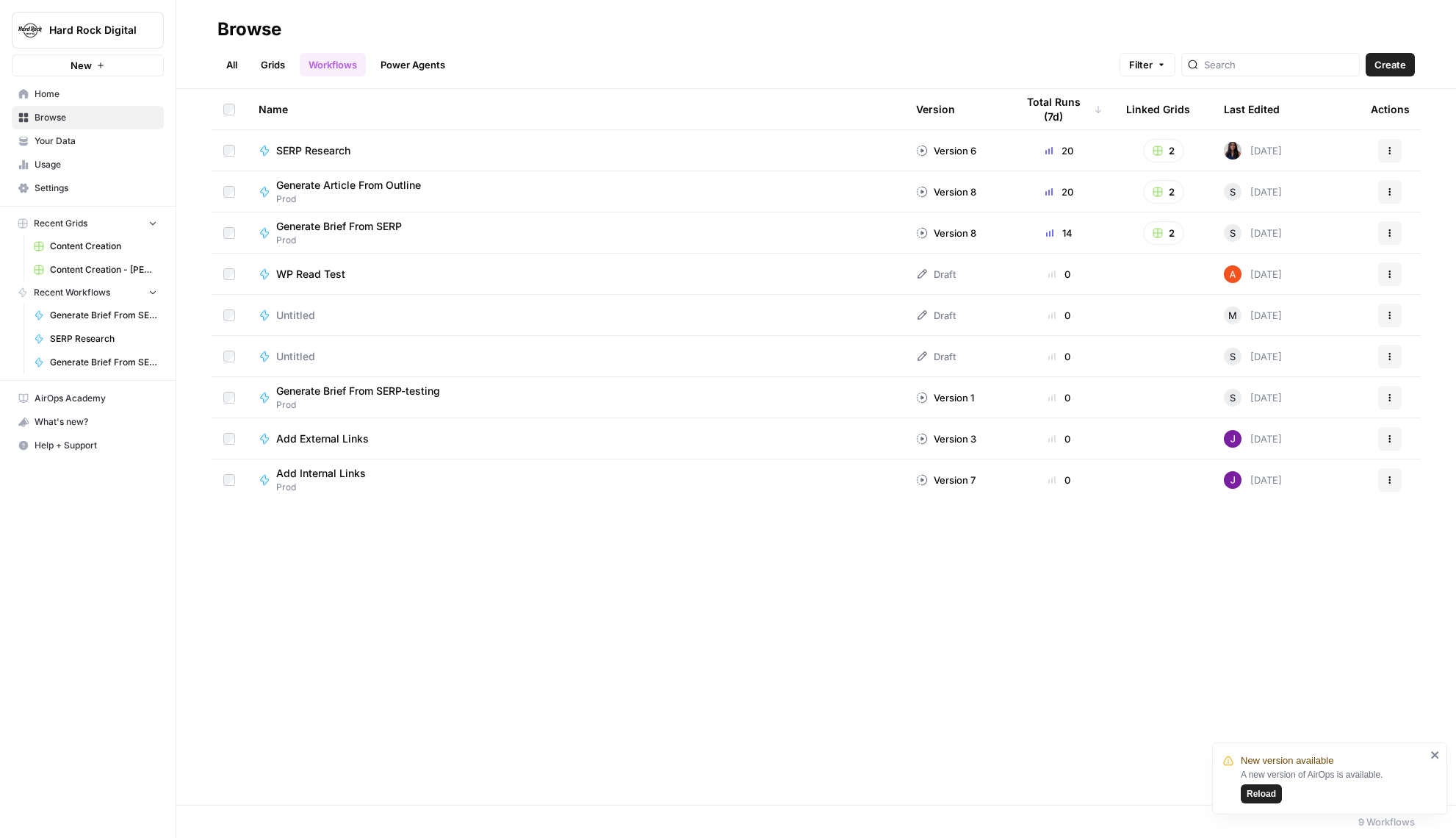
click at [431, 387] on span "Generate Brief From SERP-testing" at bounding box center [358, 391] width 164 height 15
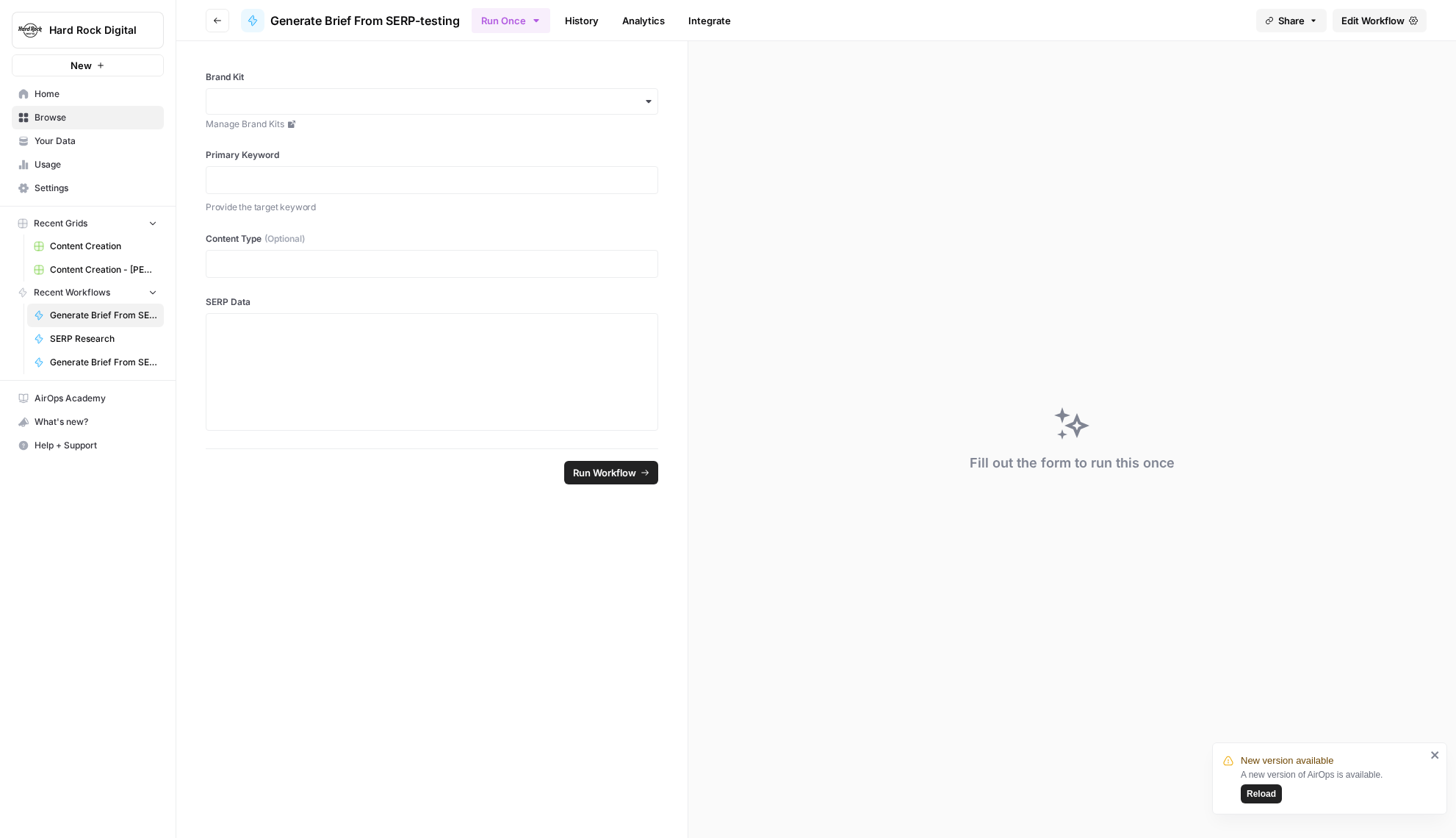
click at [1368, 27] on span "Edit Workflow" at bounding box center [1373, 20] width 63 height 15
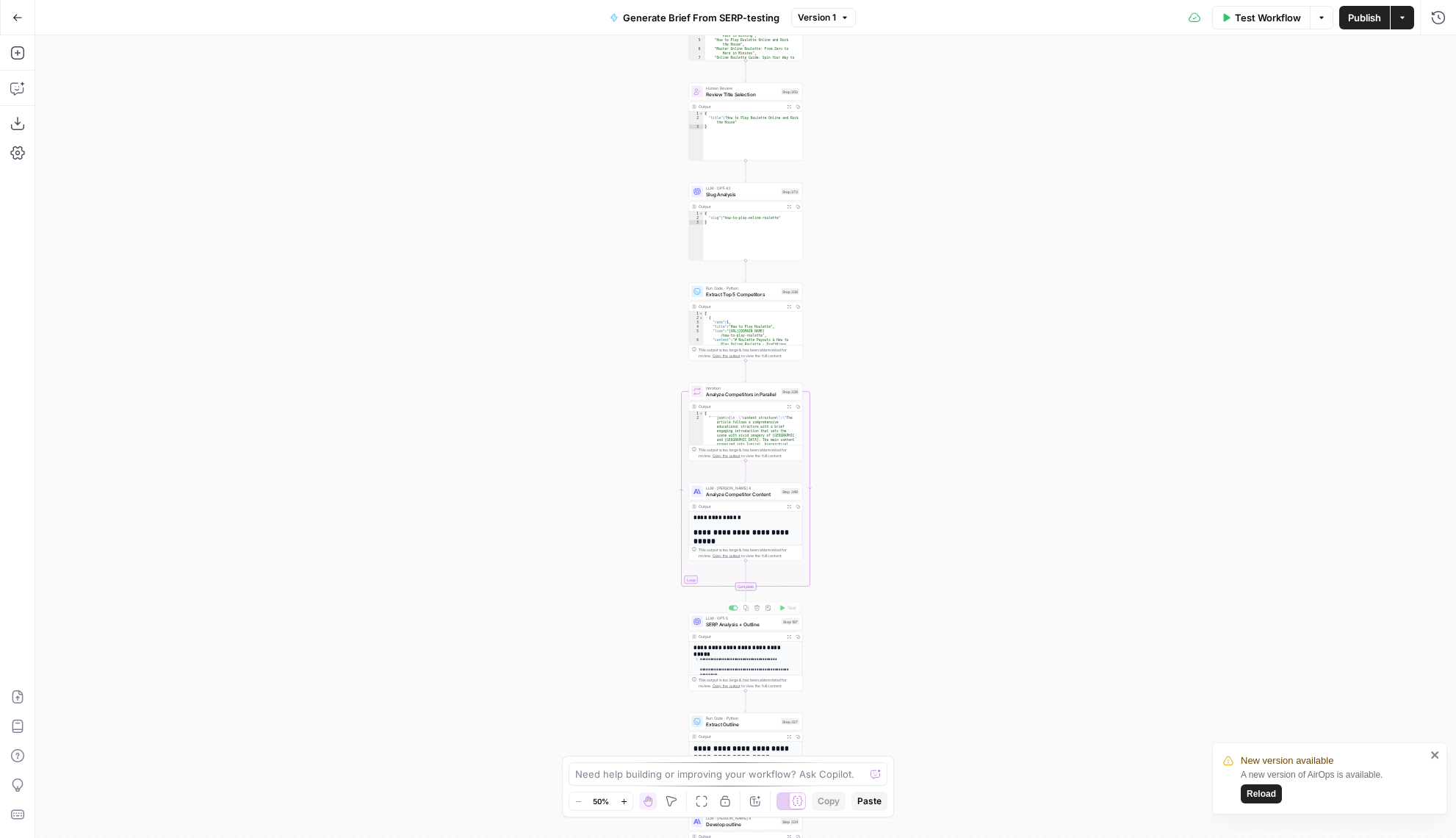
drag, startPoint x: 918, startPoint y: 656, endPoint x: 916, endPoint y: 339, distance: 317.0
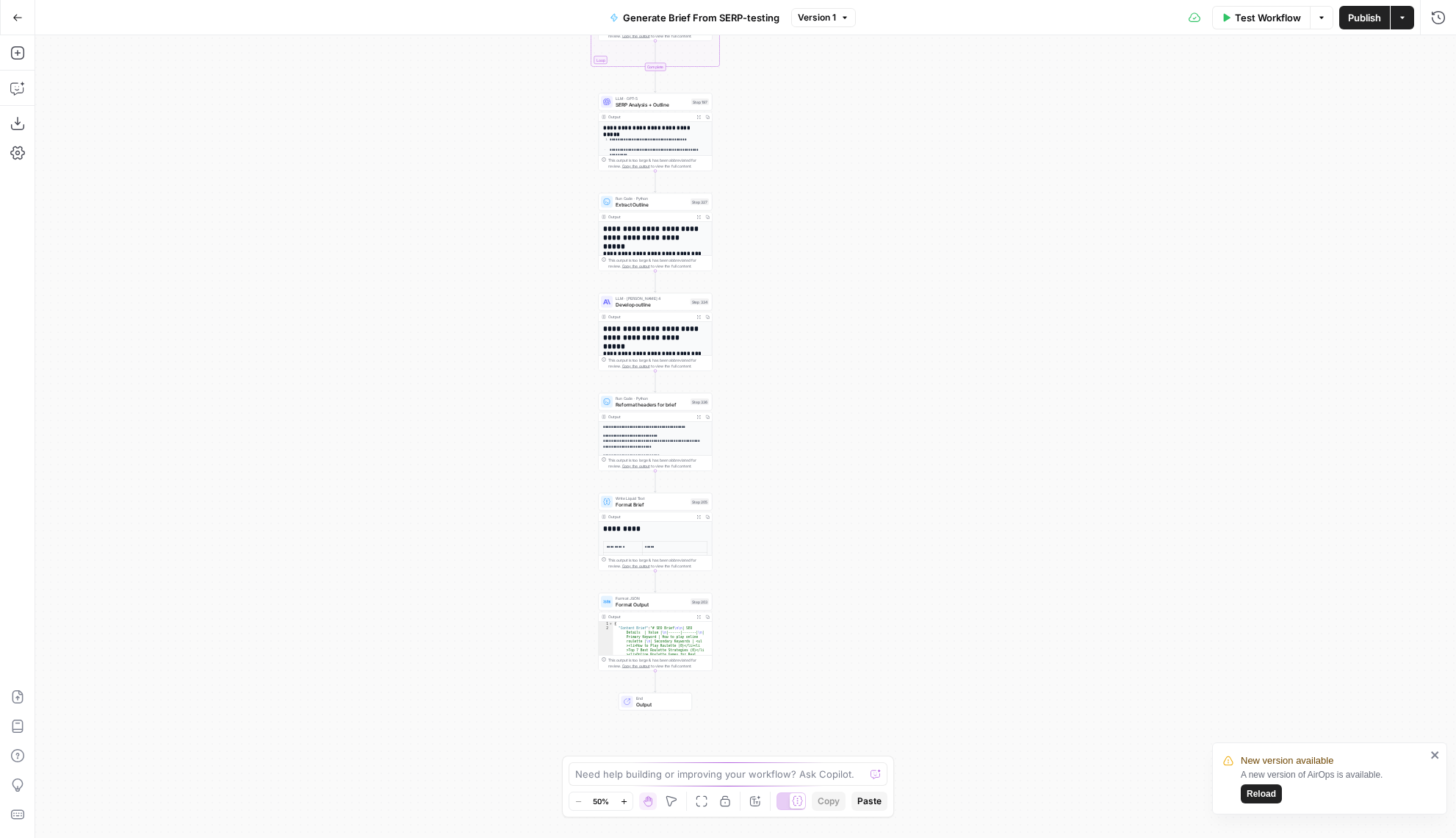
drag, startPoint x: 831, startPoint y: 119, endPoint x: 823, endPoint y: -15, distance: 134.2
click at [823, 0] on html "New version available A new version of AirOps is available. Reload Hard Rock Di…" at bounding box center [728, 419] width 1456 height 838
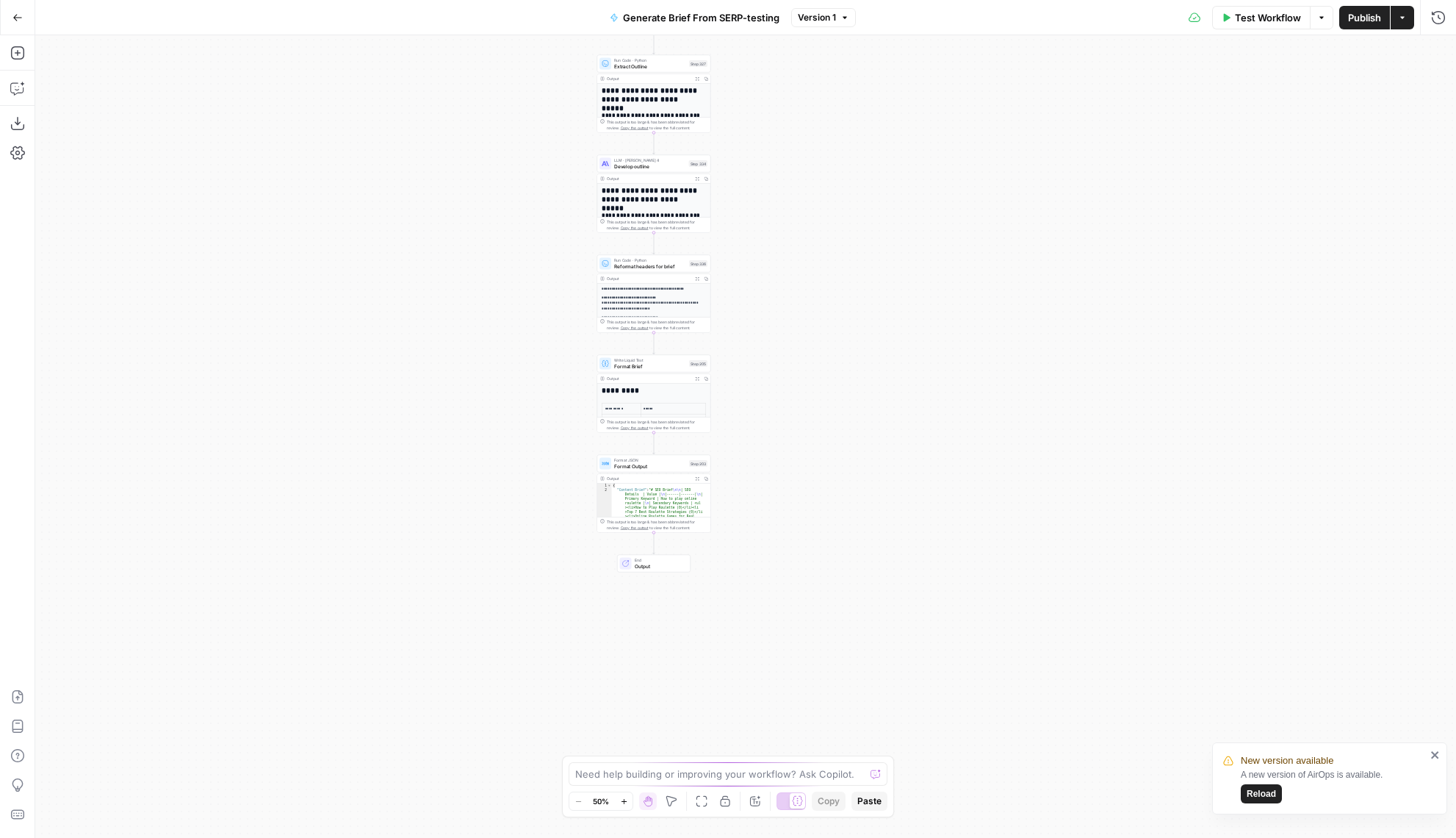
drag, startPoint x: 831, startPoint y: 445, endPoint x: 782, endPoint y: 665, distance: 225.4
click at [782, 654] on div "Workflow Set Inputs Inputs Run Code · JavaScript Structure Competitor Keywords …" at bounding box center [745, 436] width 1421 height 802
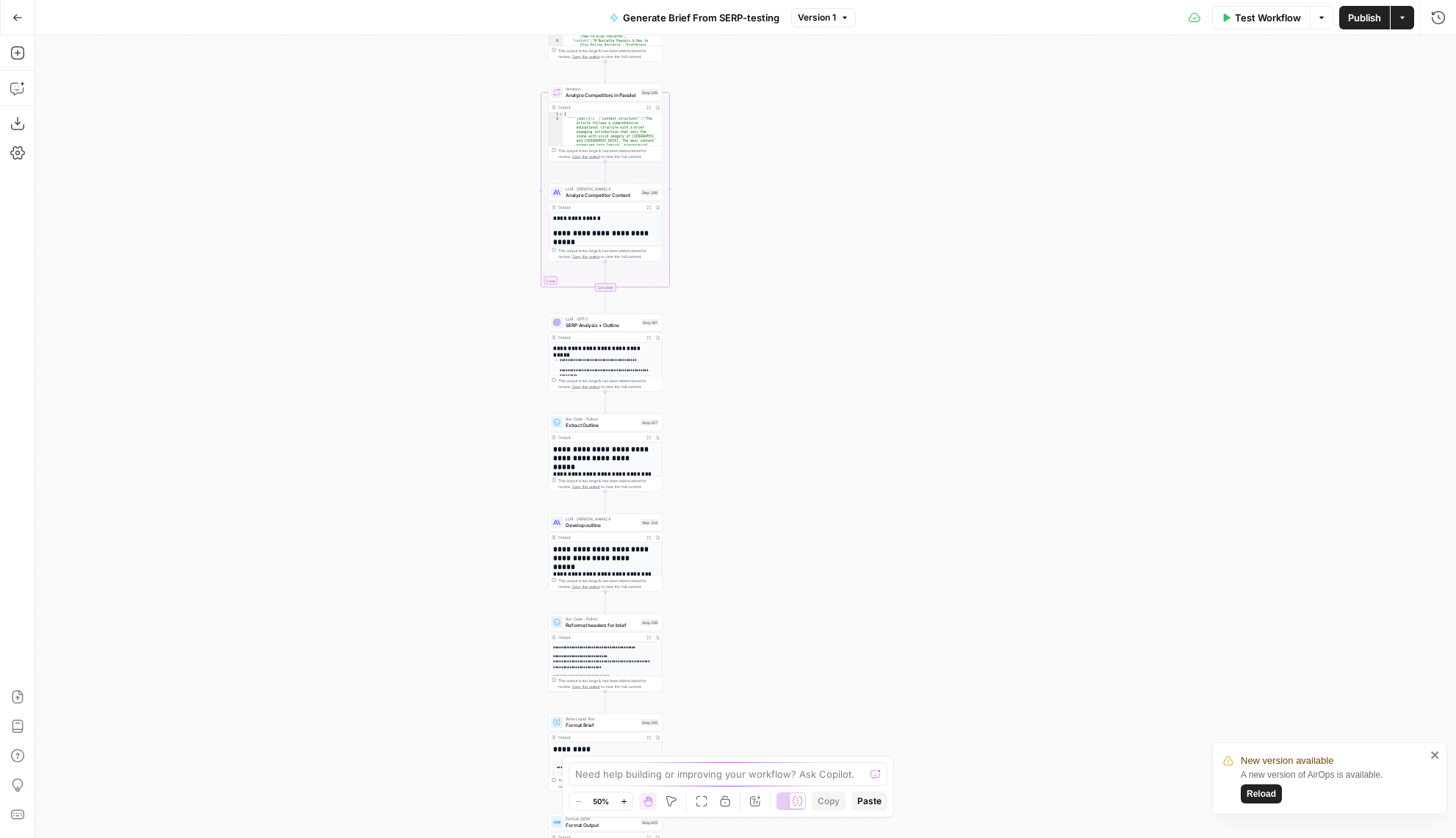
drag, startPoint x: 801, startPoint y: 342, endPoint x: 801, endPoint y: 647, distance: 305.0
click at [801, 647] on div "Workflow Set Inputs Inputs Run Code · JavaScript Structure Competitor Keywords …" at bounding box center [745, 436] width 1421 height 802
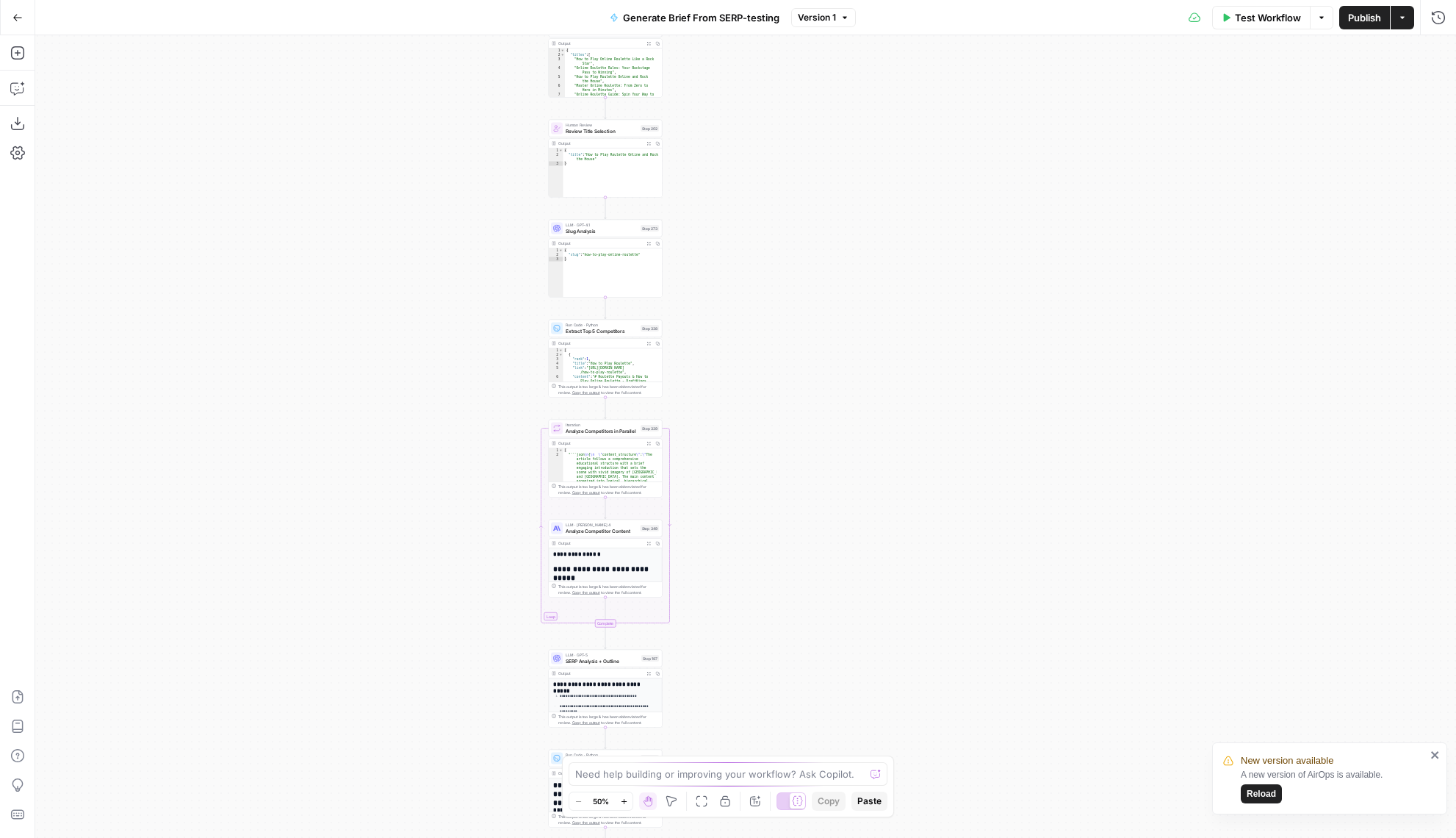
drag, startPoint x: 808, startPoint y: 288, endPoint x: 808, endPoint y: 706, distance: 418.0
click at [808, 706] on div "Workflow Set Inputs Inputs Run Code · JavaScript Structure Competitor Keywords …" at bounding box center [745, 436] width 1421 height 802
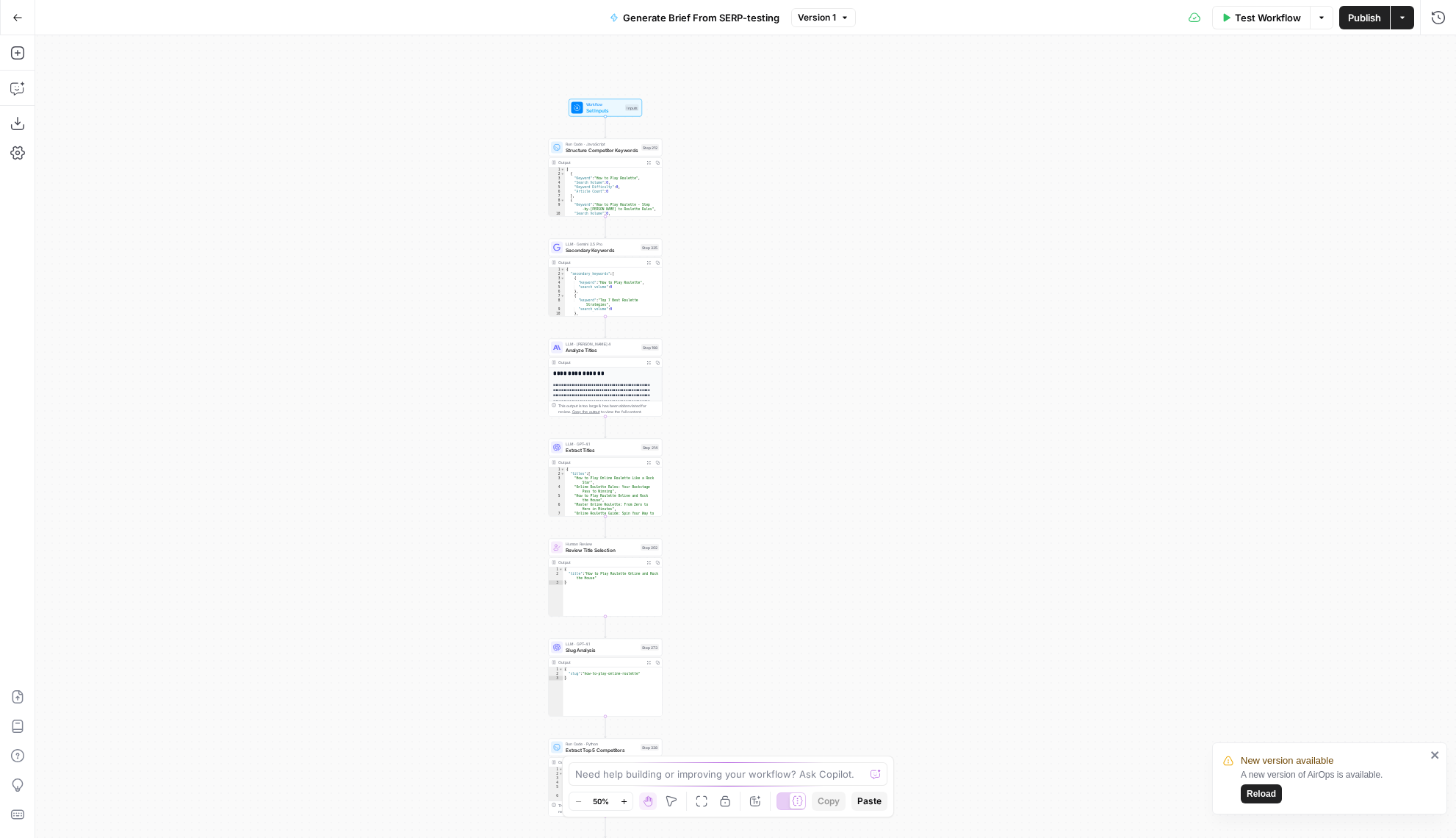
drag, startPoint x: 800, startPoint y: 276, endPoint x: 800, endPoint y: 295, distance: 19.0
click at [800, 295] on div "Workflow Set Inputs Inputs Run Code · JavaScript Structure Competitor Keywords …" at bounding box center [745, 436] width 1421 height 802
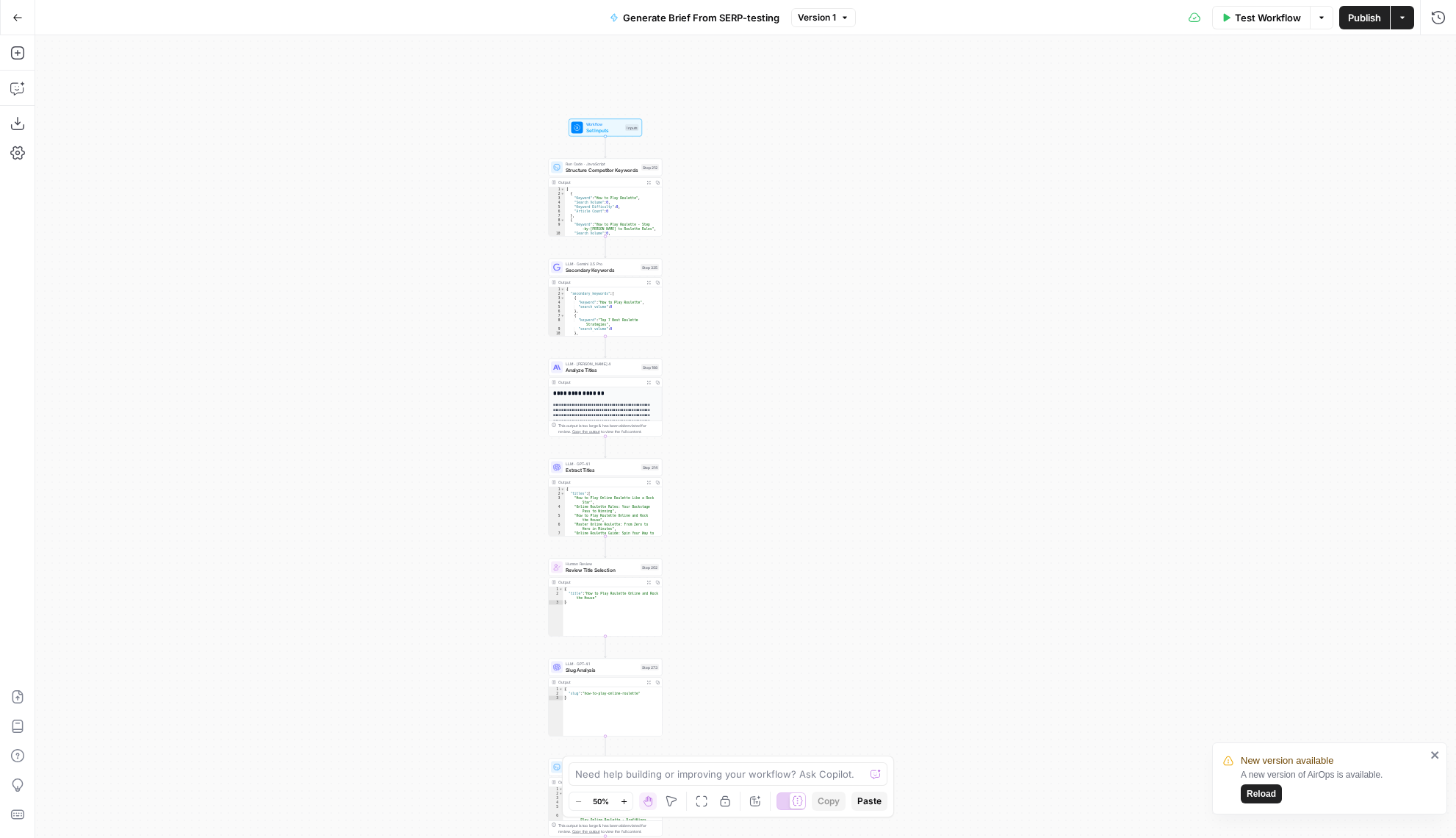
click at [834, 26] on button "Version 1" at bounding box center [823, 17] width 64 height 19
click at [835, 21] on button "Version 1" at bounding box center [823, 17] width 64 height 19
click at [620, 804] on icon "button" at bounding box center [624, 801] width 8 height 8
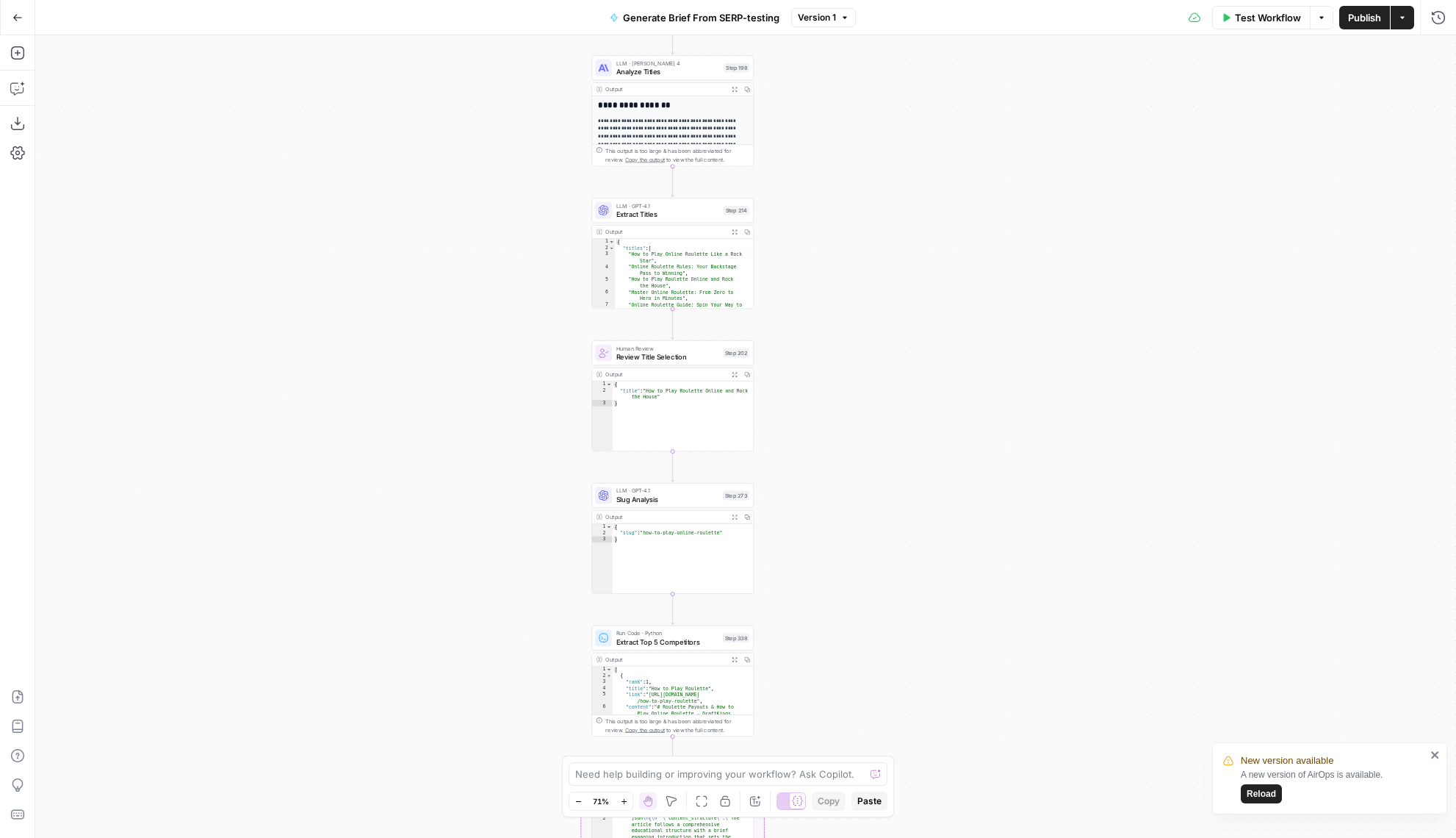
drag, startPoint x: 697, startPoint y: 672, endPoint x: 827, endPoint y: 400, distance: 301.5
click at [827, 400] on div "Workflow Set Inputs Inputs Run Code · JavaScript Structure Competitor Keywords …" at bounding box center [745, 436] width 1421 height 802
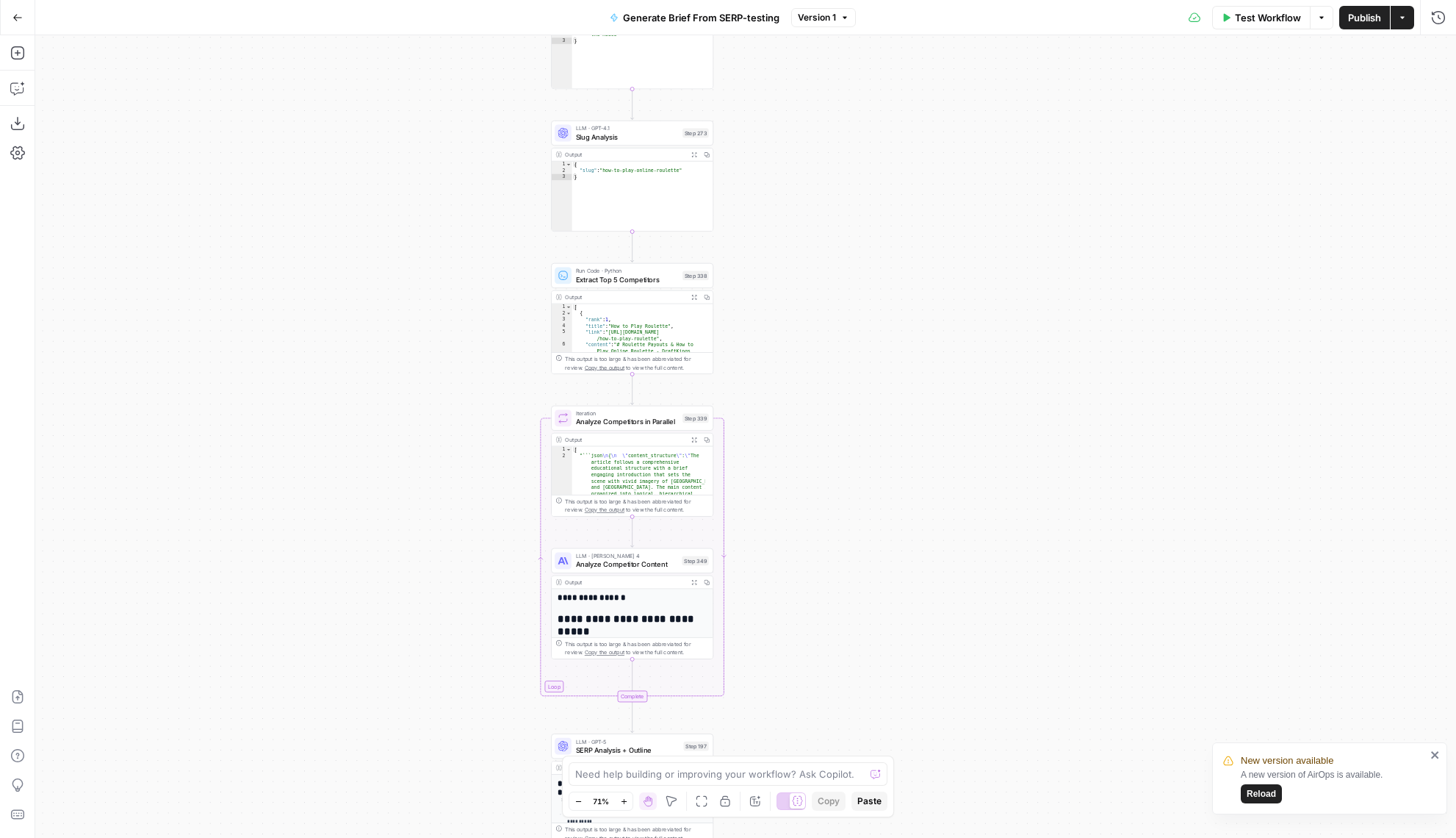
drag, startPoint x: 808, startPoint y: 652, endPoint x: 765, endPoint y: 306, distance: 348.7
click at [765, 306] on div "Workflow Set Inputs Inputs Run Code · JavaScript Structure Competitor Keywords …" at bounding box center [745, 436] width 1421 height 802
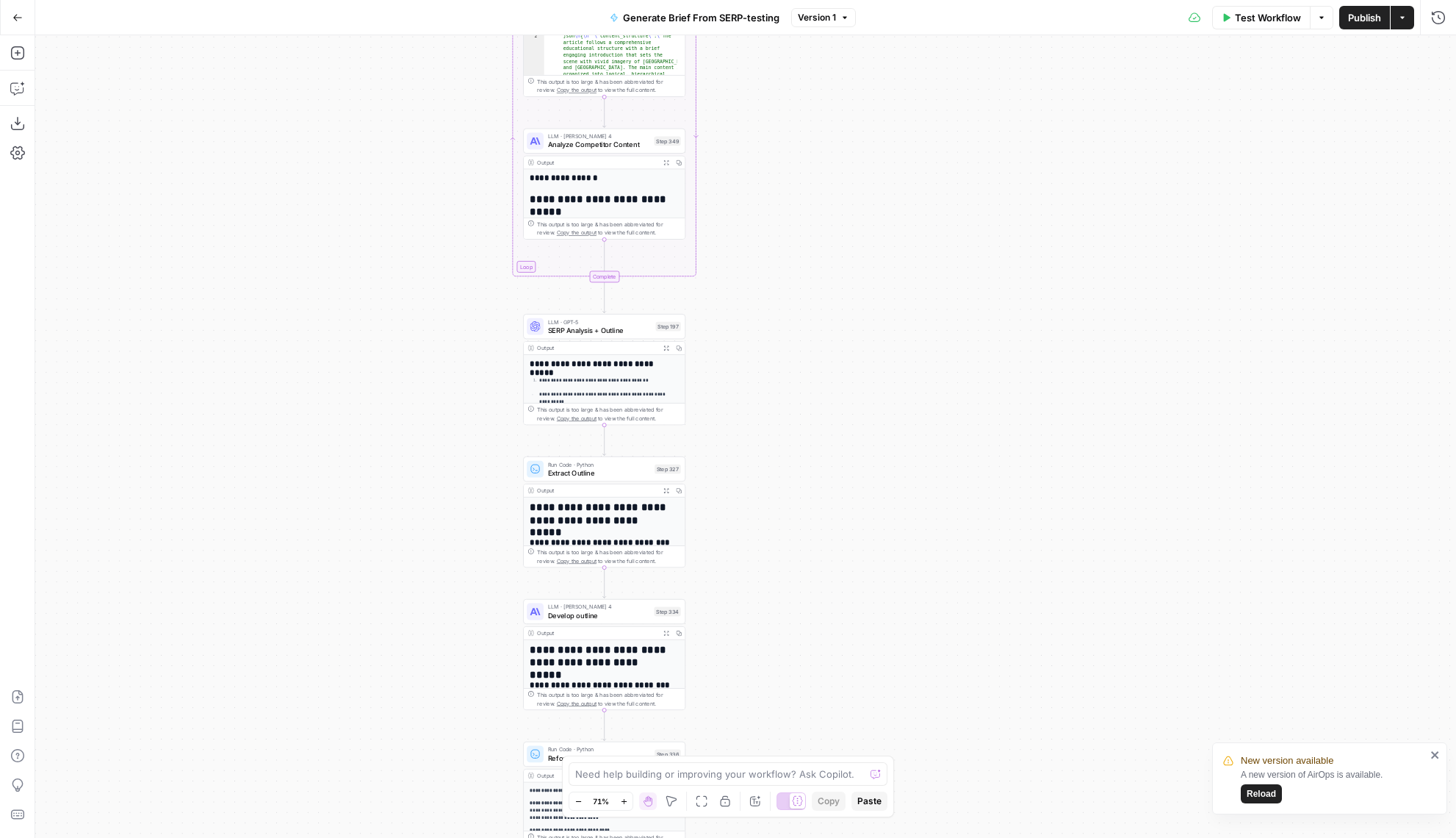
drag, startPoint x: 850, startPoint y: 547, endPoint x: 820, endPoint y: 126, distance: 422.1
click at [820, 126] on div "Workflow Set Inputs Inputs Run Code · JavaScript Structure Competitor Keywords …" at bounding box center [745, 436] width 1421 height 802
click at [1271, 784] on button "Reload" at bounding box center [1261, 793] width 41 height 19
